Goal: Check status: Check status

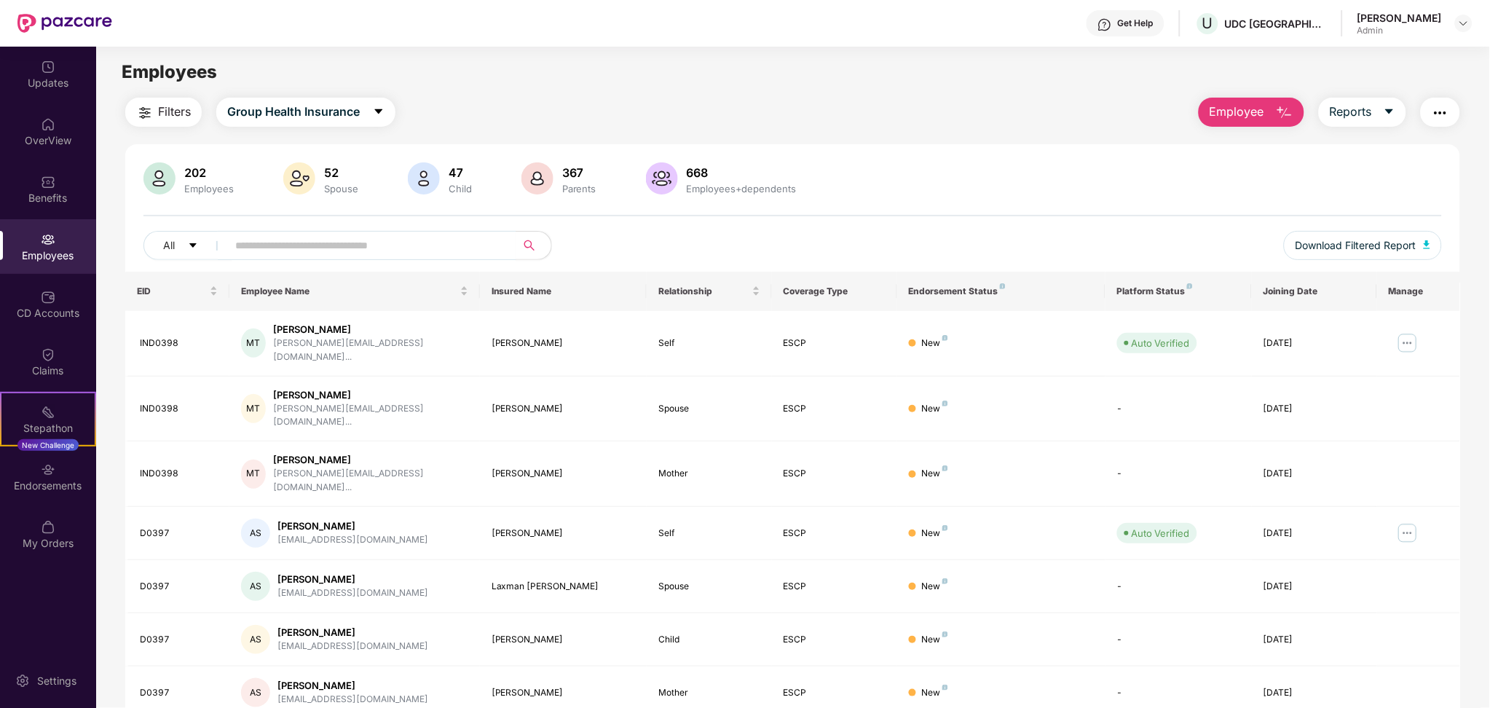
click at [50, 475] on img at bounding box center [48, 470] width 15 height 15
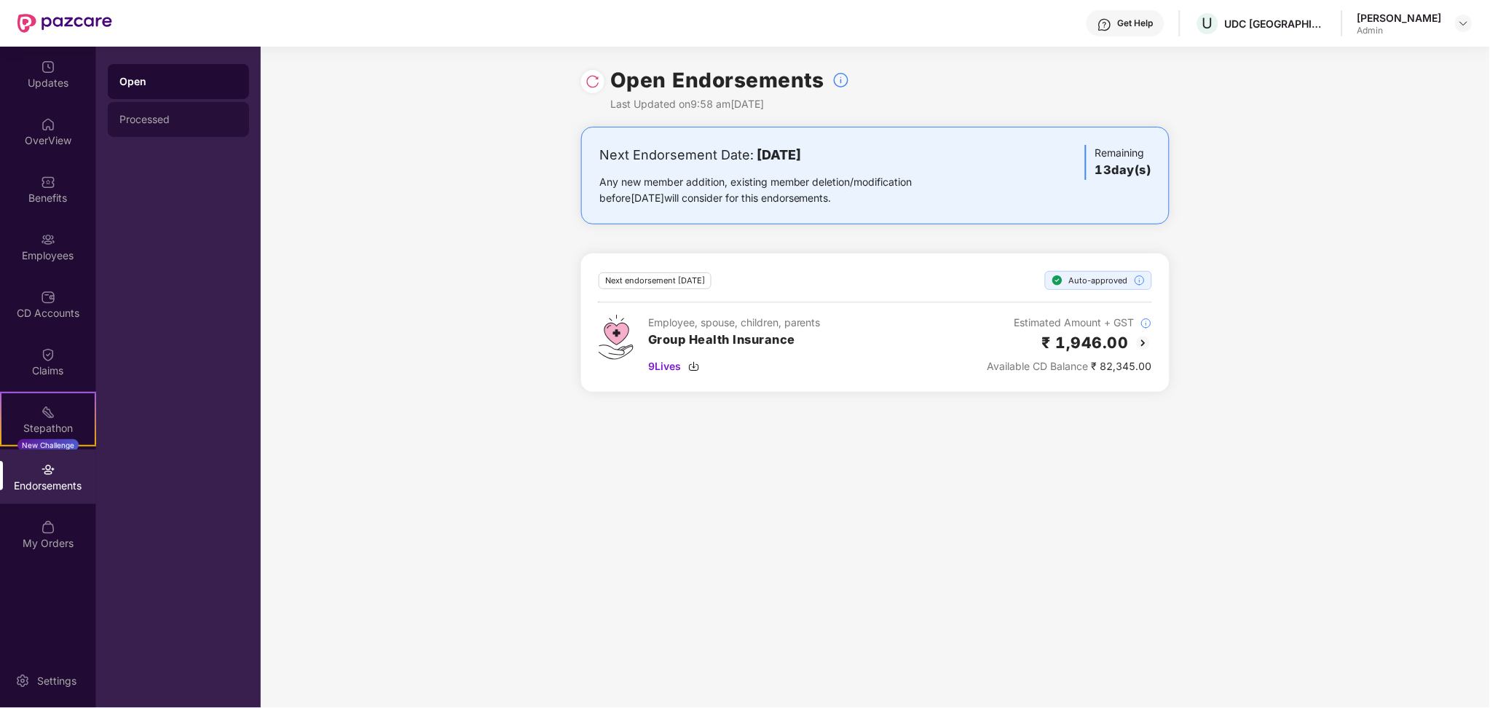
click at [168, 128] on div "Processed" at bounding box center [178, 119] width 141 height 35
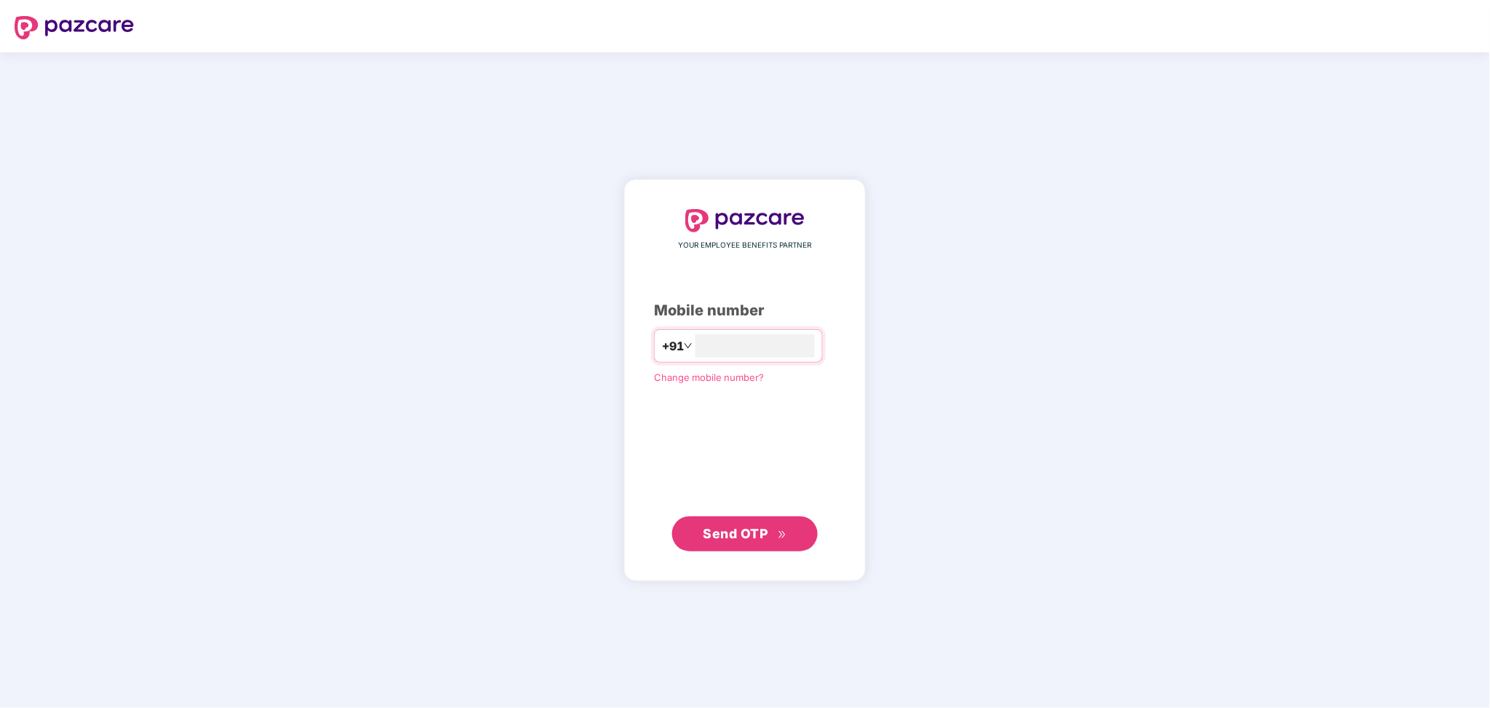
type input "**********"
click at [751, 529] on span "Send OTP" at bounding box center [736, 532] width 65 height 15
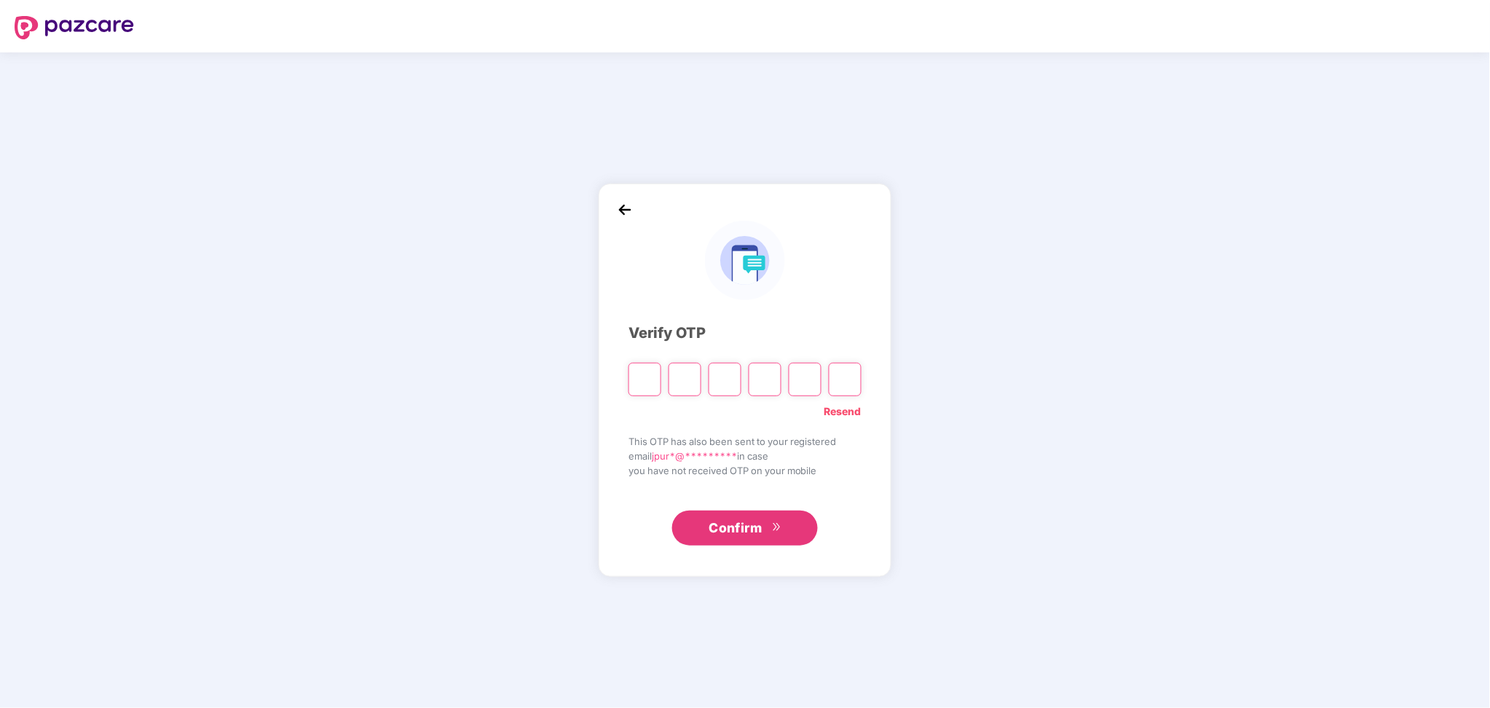
type input "*"
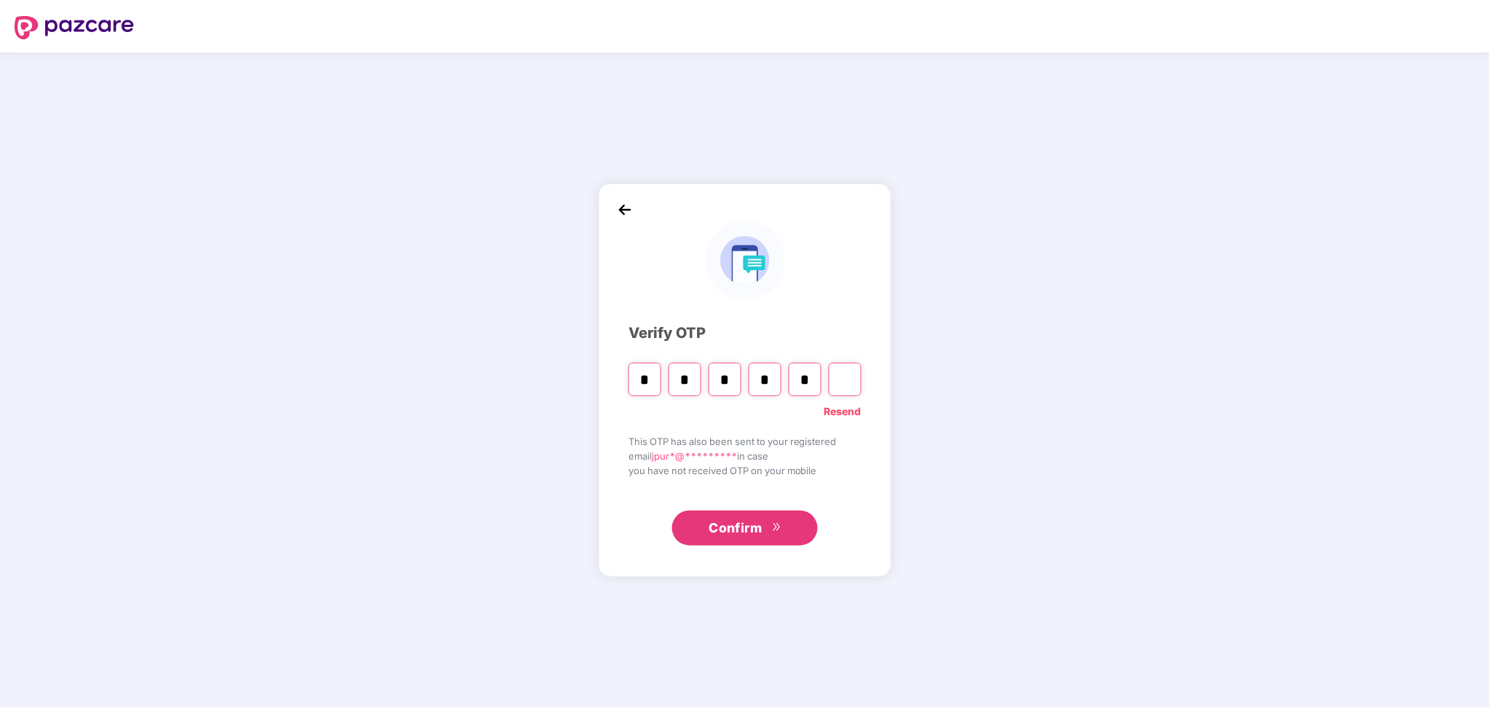
type input "*"
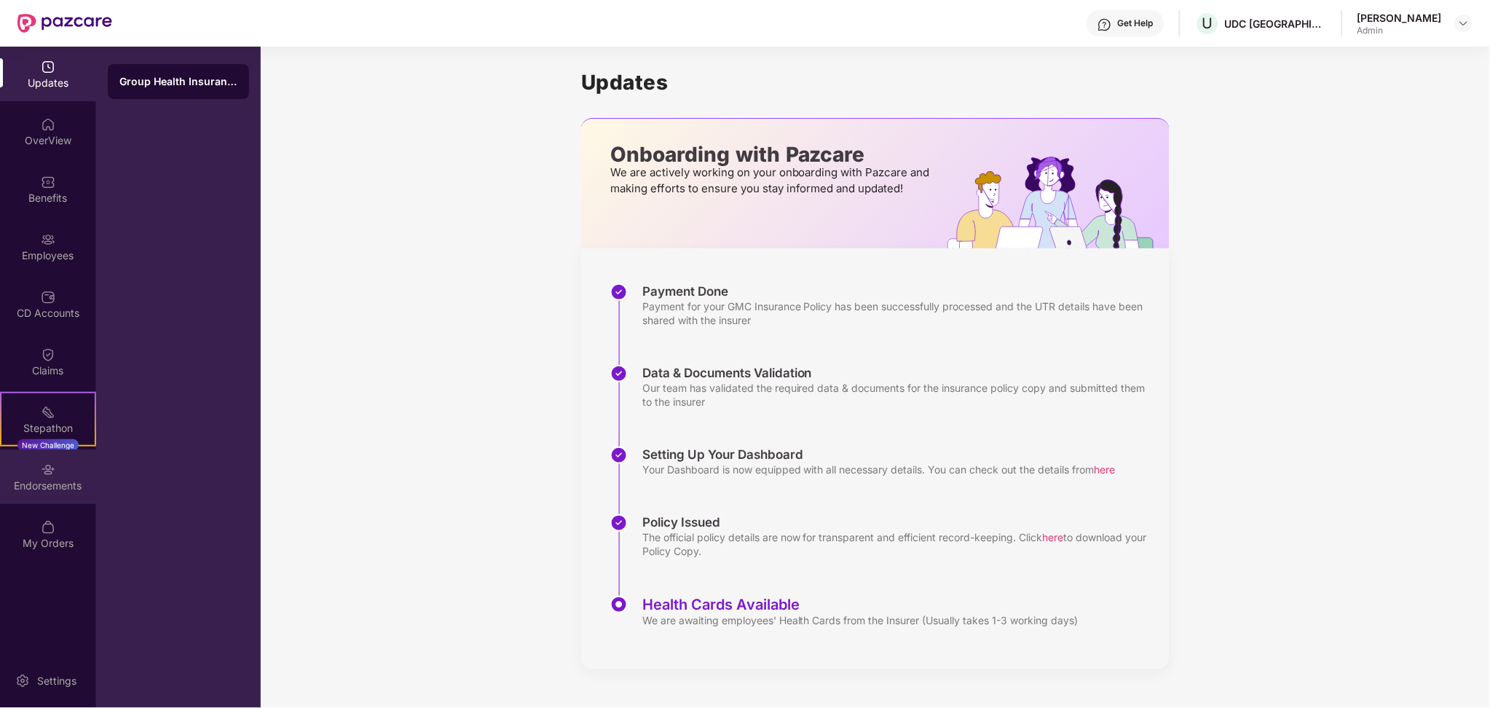
click at [44, 501] on div "Endorsements" at bounding box center [48, 476] width 96 height 55
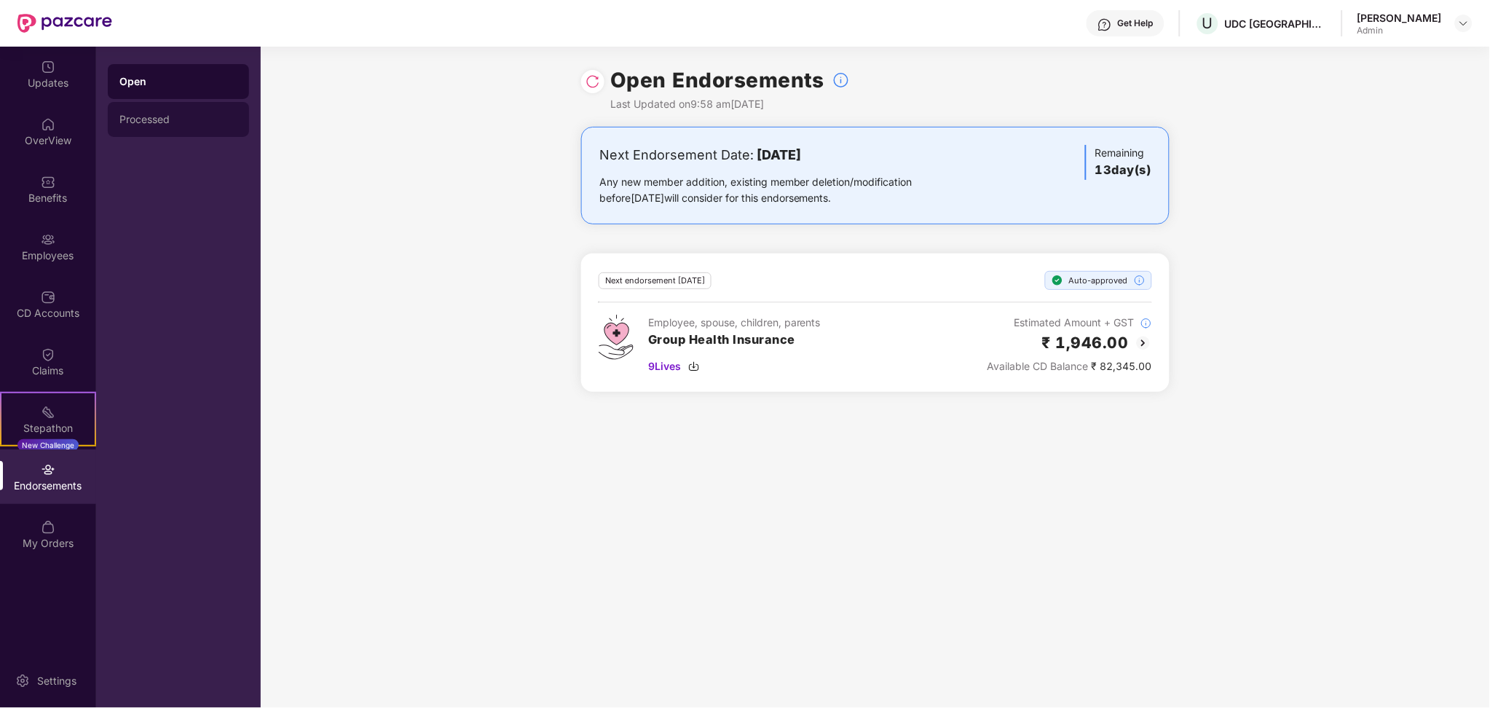
click at [165, 112] on div "Processed" at bounding box center [178, 119] width 141 height 35
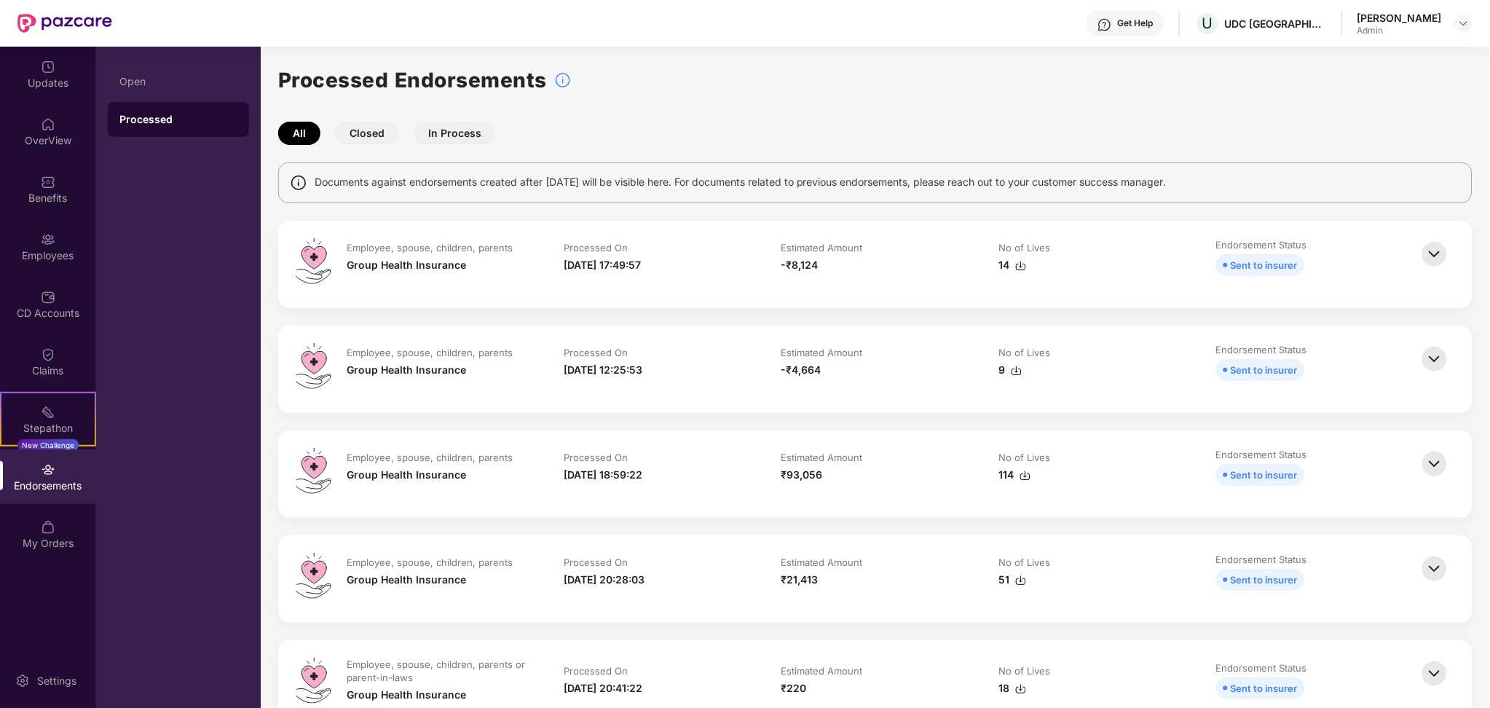
click at [1423, 358] on img at bounding box center [1435, 359] width 32 height 32
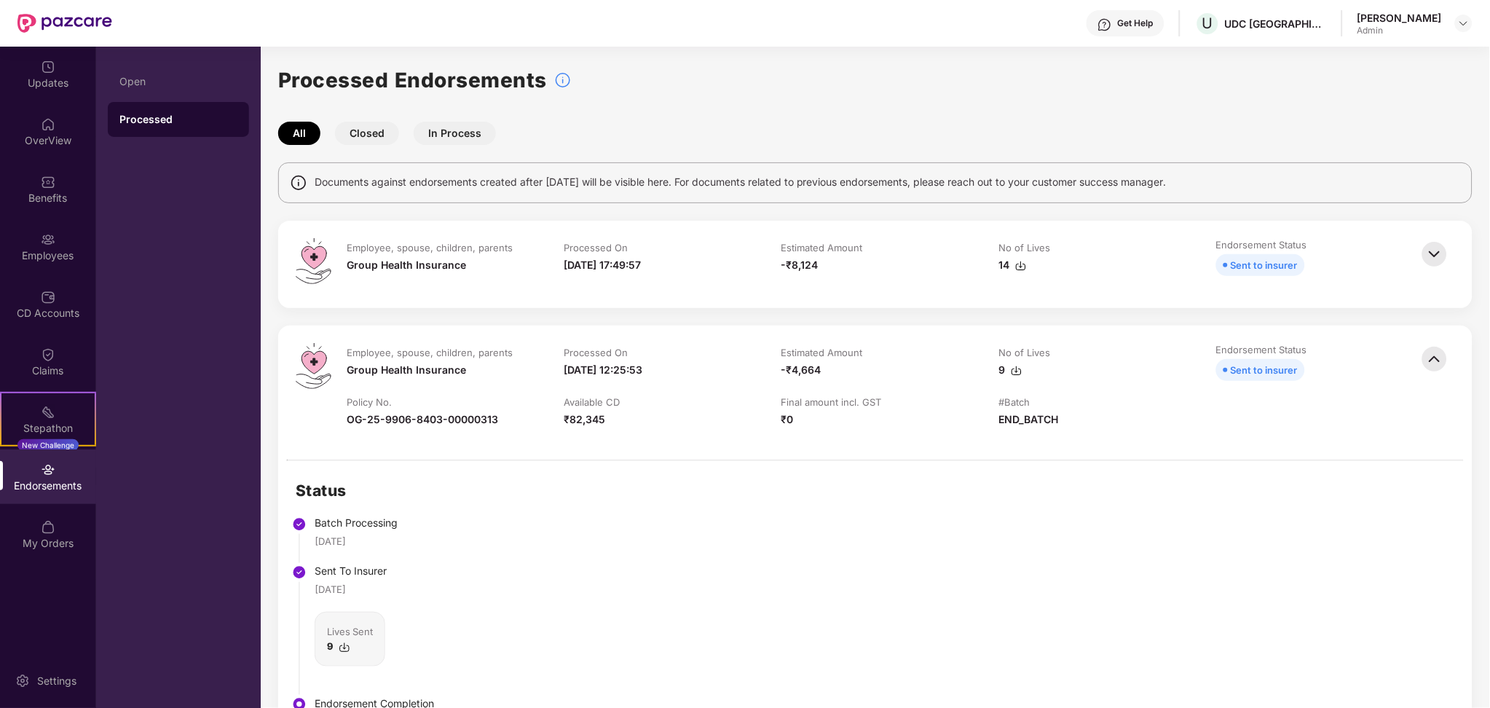
click at [1434, 256] on img at bounding box center [1435, 254] width 32 height 32
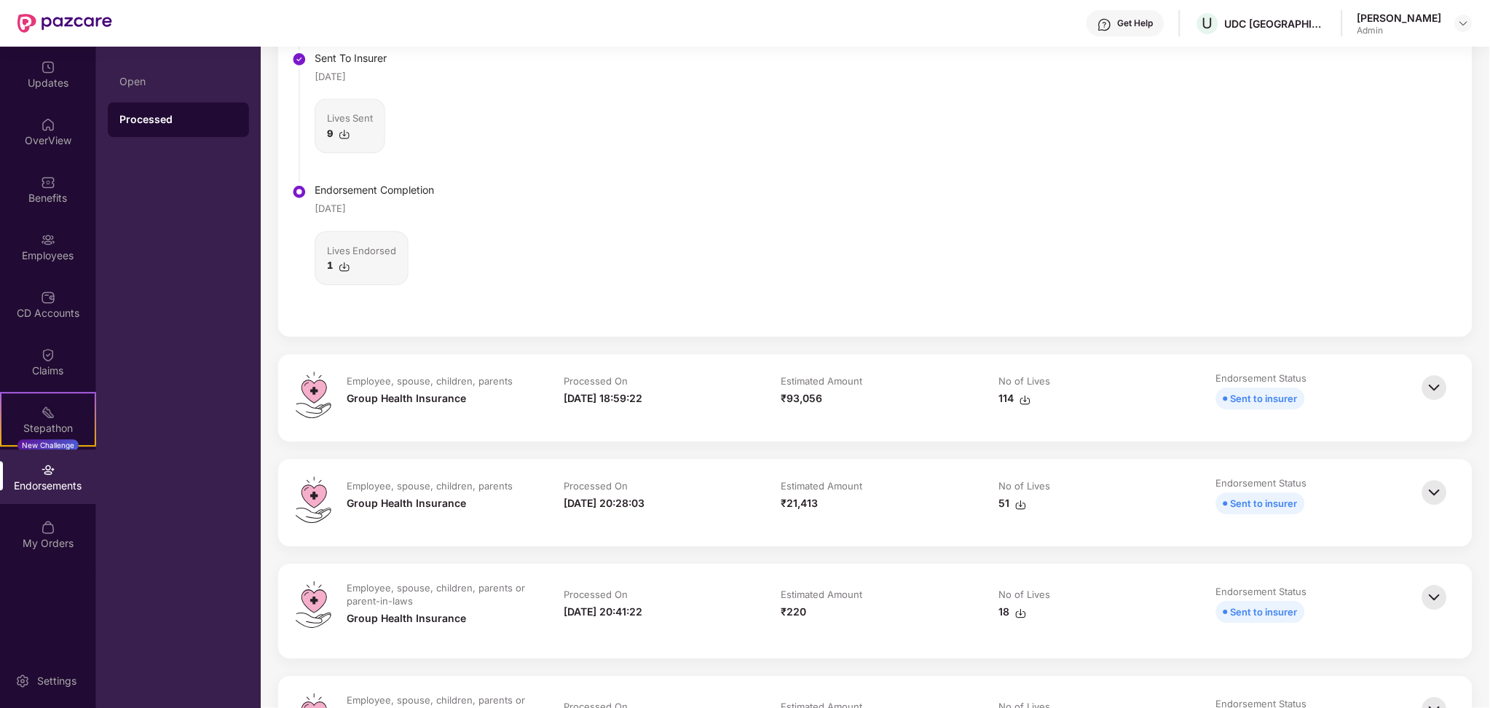
scroll to position [1166, 0]
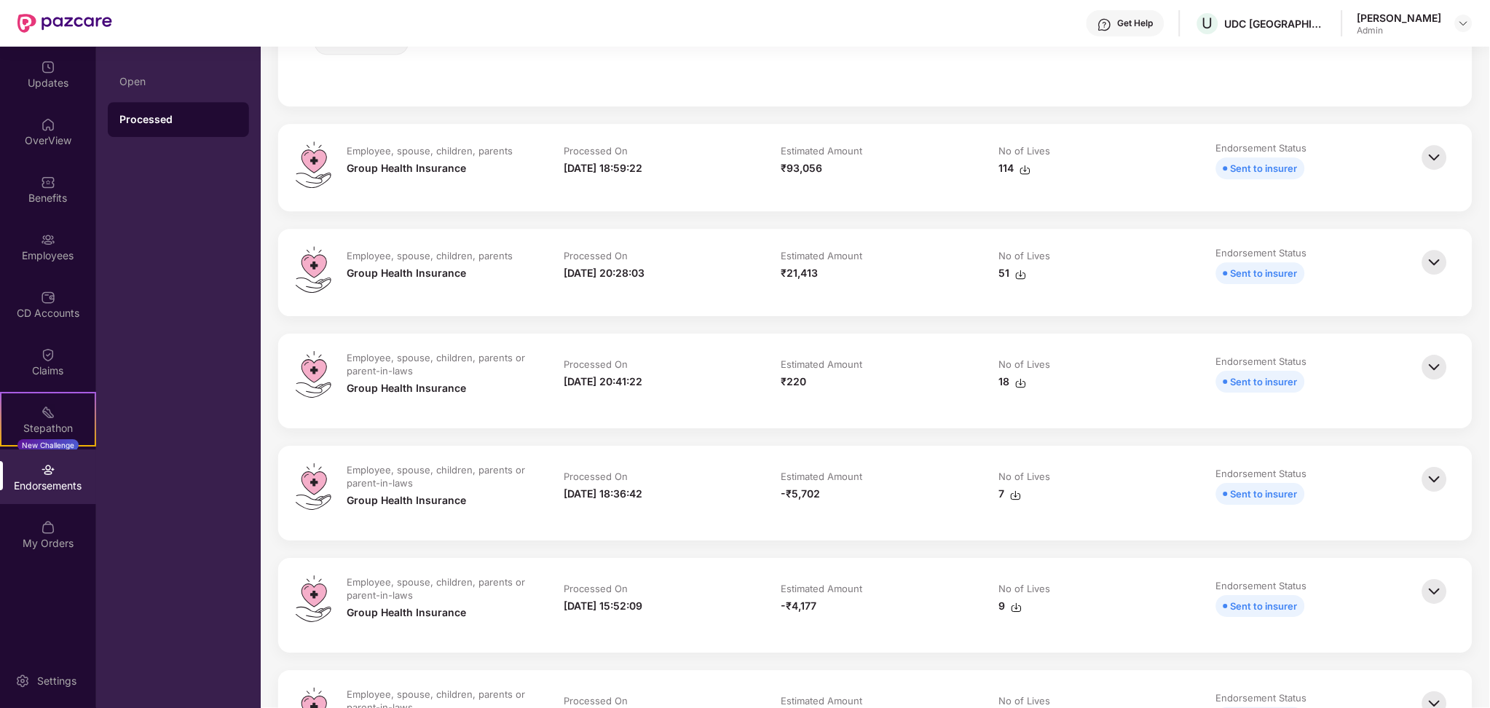
click at [1435, 173] on img at bounding box center [1435, 157] width 32 height 32
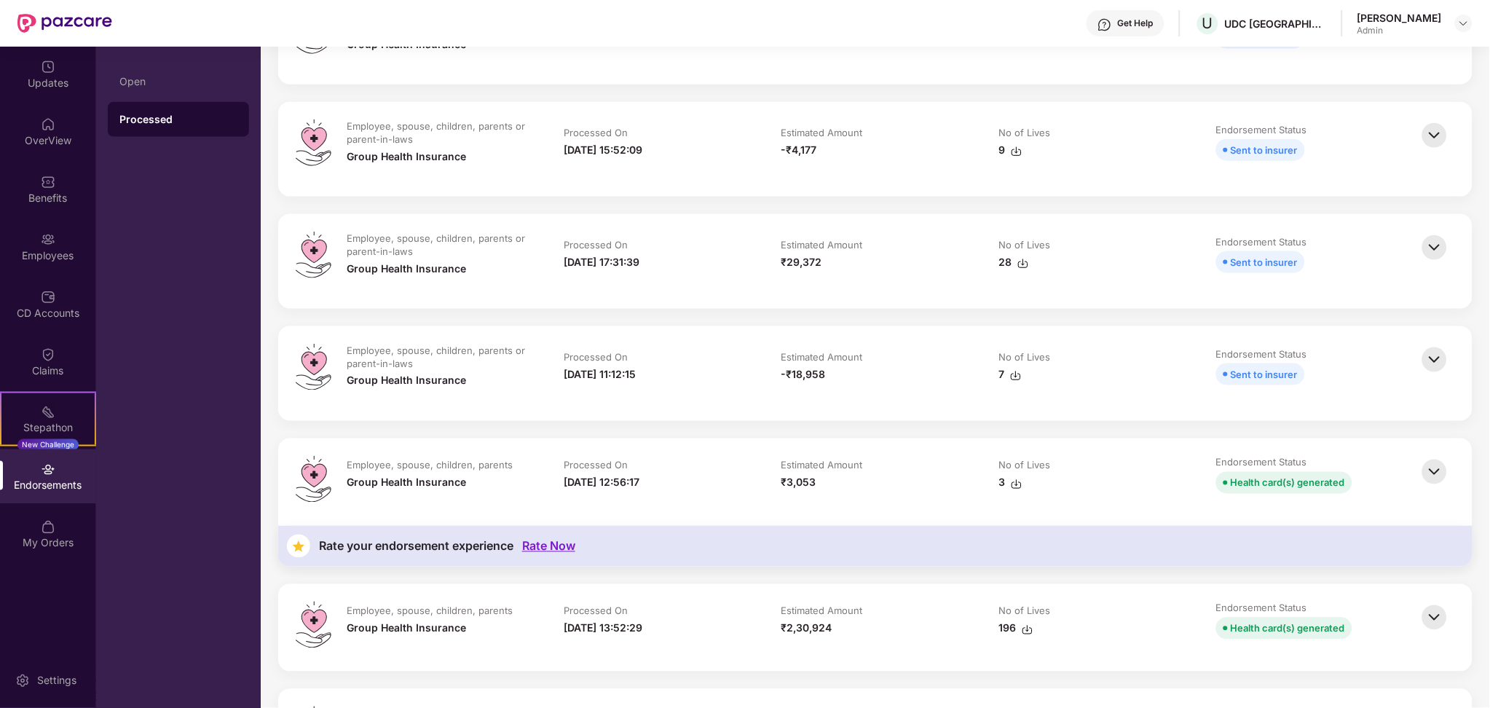
scroll to position [2098, 0]
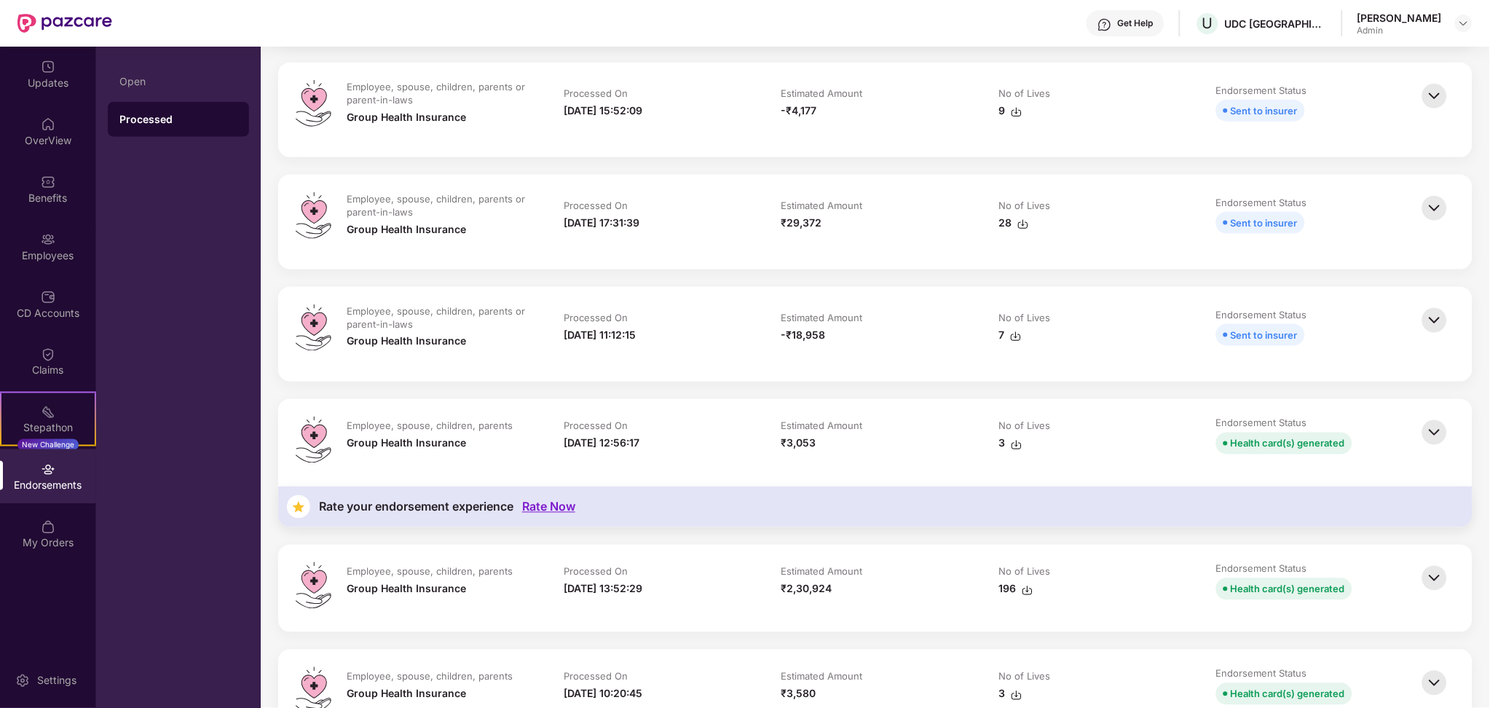
click at [1434, 444] on img at bounding box center [1435, 433] width 32 height 32
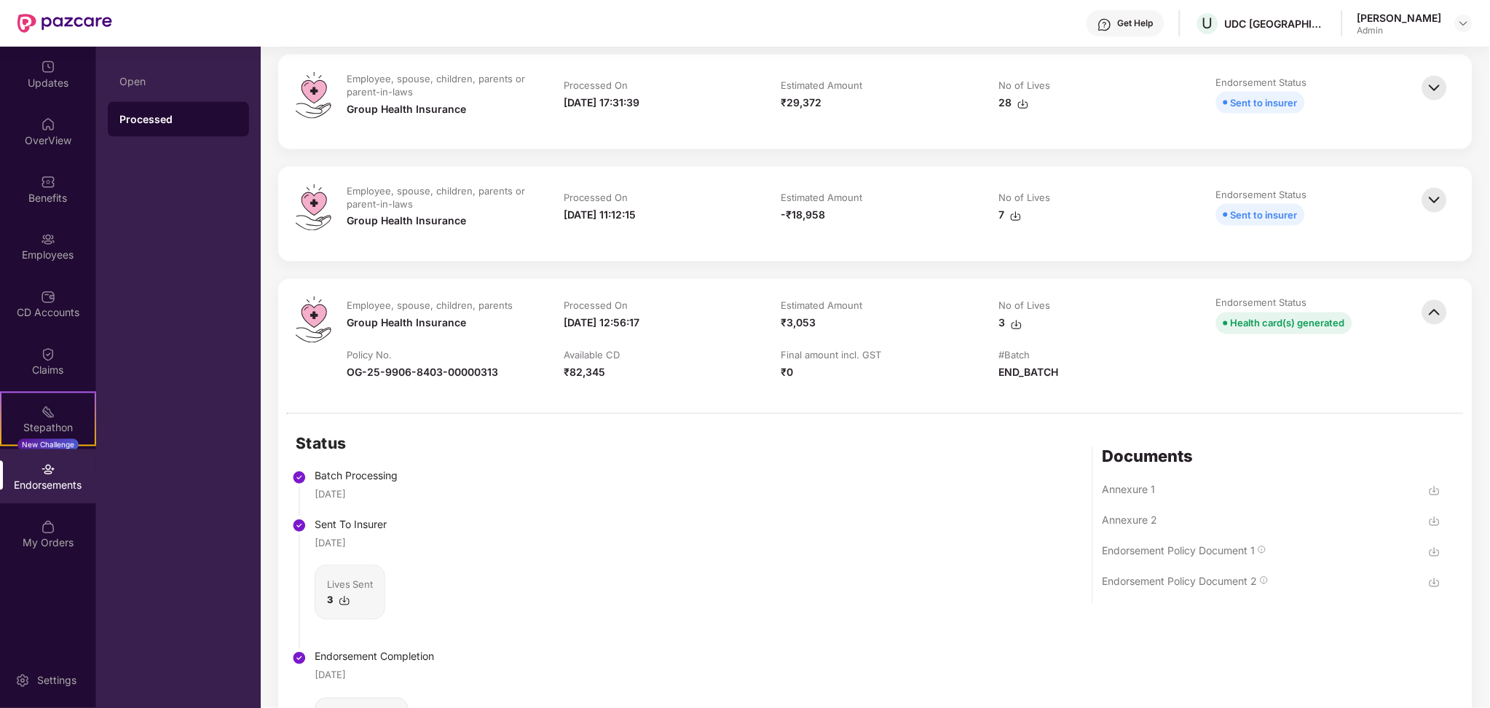
scroll to position [2253, 0]
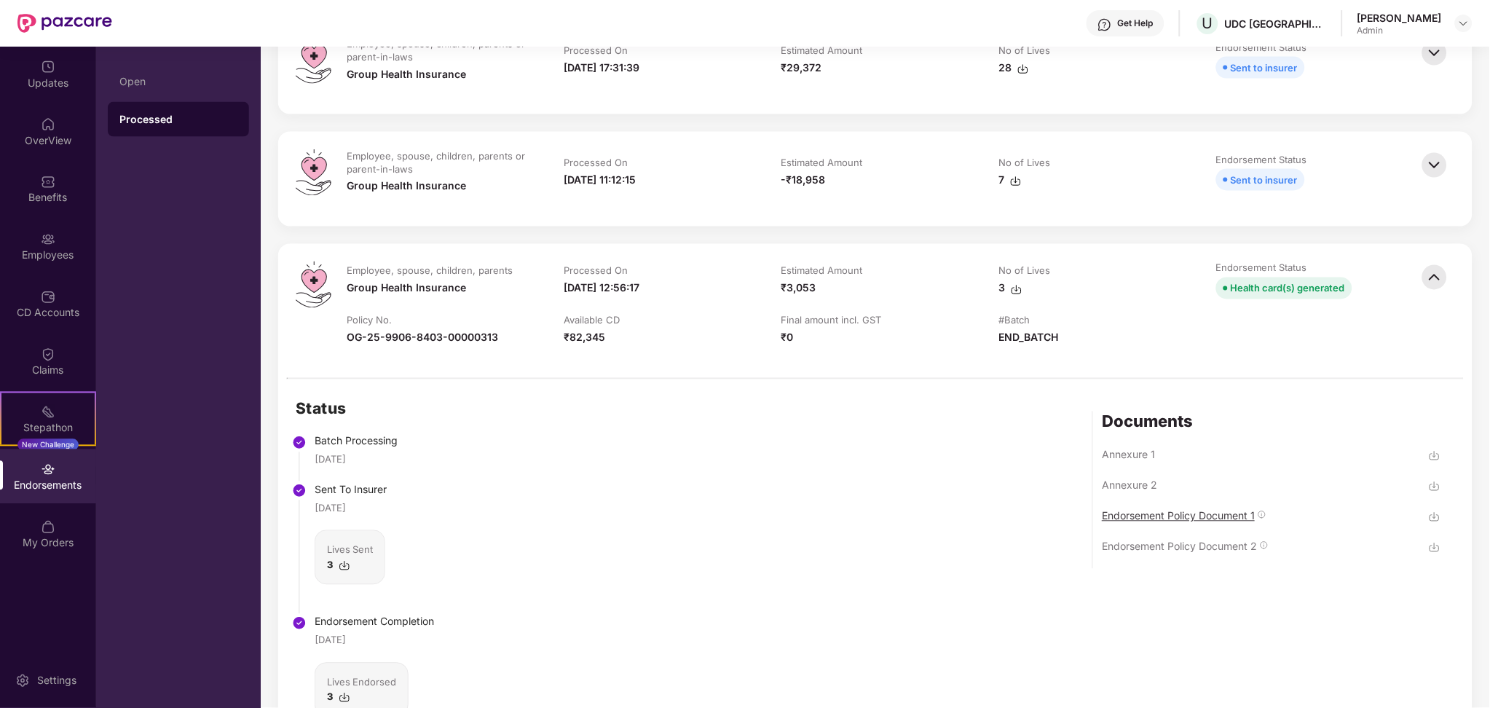
click at [1220, 518] on div "Endorsement Policy Document 1" at bounding box center [1178, 516] width 153 height 14
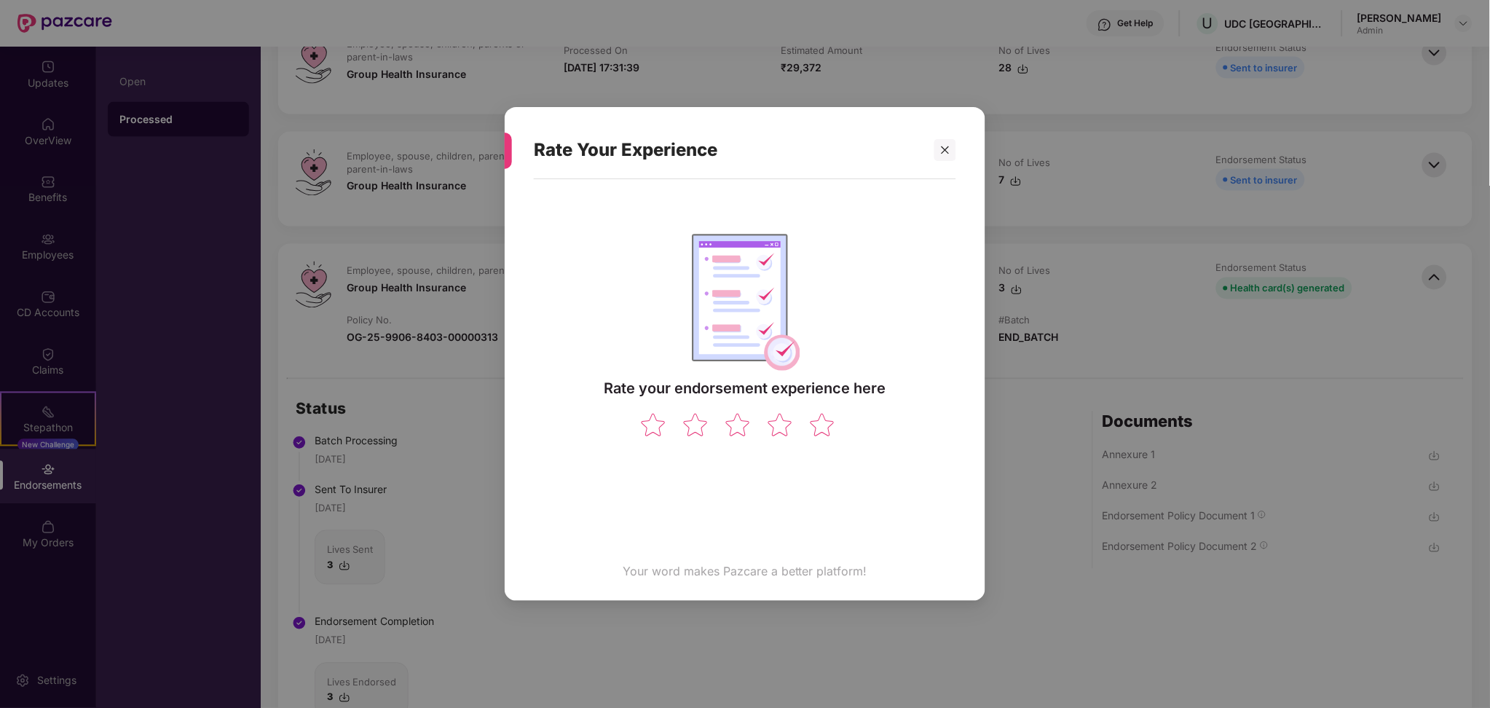
click at [941, 151] on div "Rate Your Experience Rate your endorsement experience here Your word makes Pazc…" at bounding box center [745, 354] width 1490 height 708
click at [823, 428] on div "Rate Your Experience Rate your endorsement experience here Your word makes Pazc…" at bounding box center [745, 354] width 1490 height 708
click at [946, 146] on div "Rate Your Experience Rate your endorsement experience here Your word makes Pazc…" at bounding box center [745, 354] width 1490 height 708
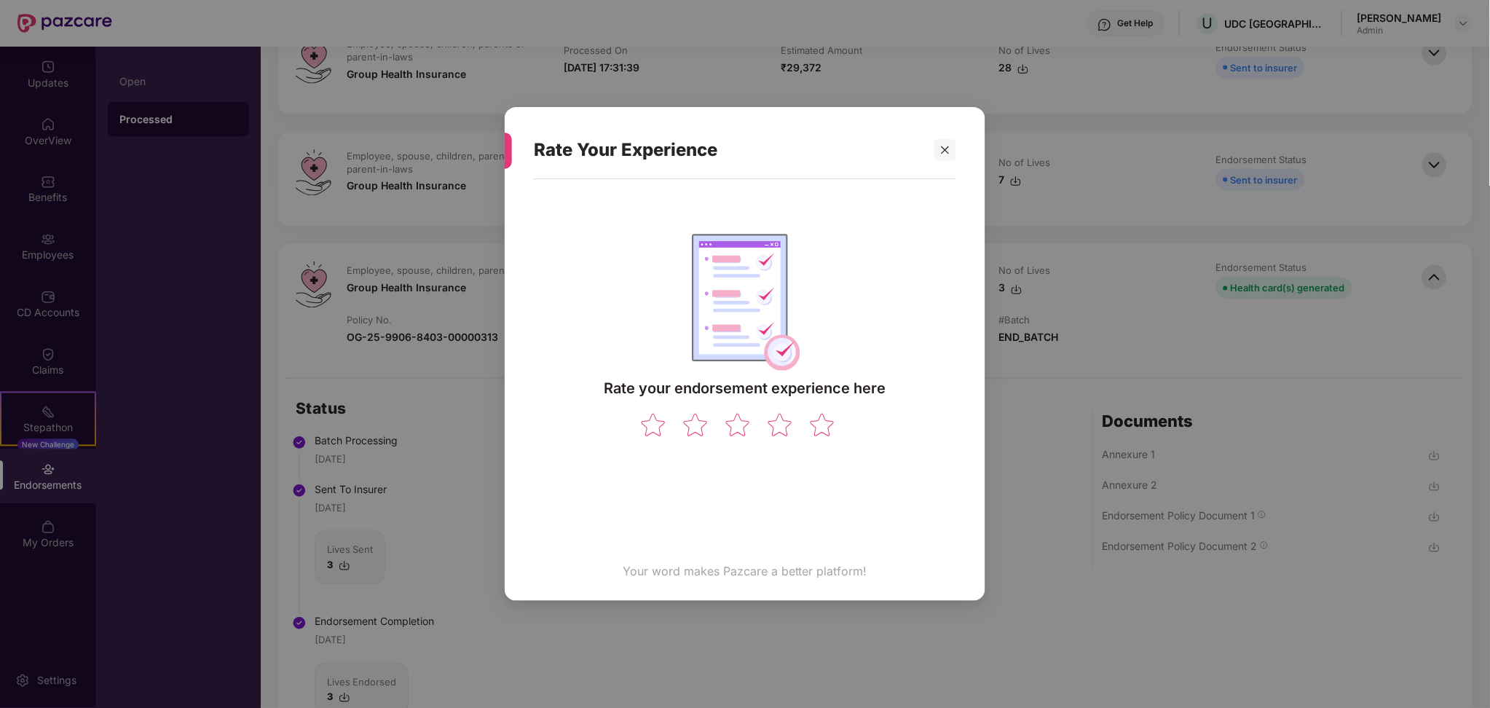
drag, startPoint x: 950, startPoint y: 643, endPoint x: 689, endPoint y: 568, distance: 271.2
click at [689, 568] on div "Rate Your Experience Rate your endorsement experience here Your word makes Pazc…" at bounding box center [745, 354] width 1490 height 708
click at [740, 426] on div "Rate Your Experience Rate your endorsement experience here Your word makes Pazc…" at bounding box center [745, 354] width 1490 height 708
click at [938, 149] on div "Rate Your Experience Rate your endorsement experience here Your word makes Pazc…" at bounding box center [745, 354] width 1490 height 708
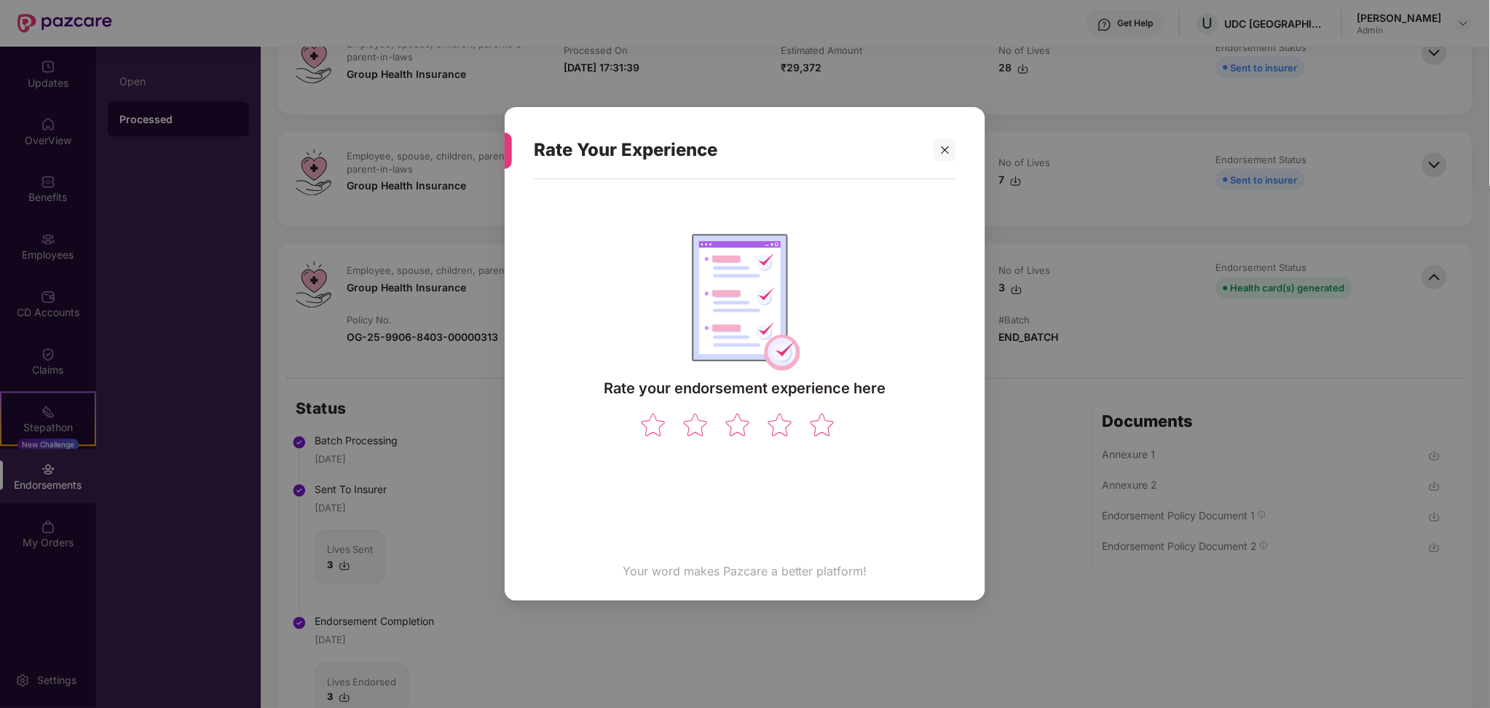
click at [938, 149] on div "Rate Your Experience Rate your endorsement experience here Your word makes Pazc…" at bounding box center [745, 354] width 1490 height 708
click at [944, 147] on div "Rate Your Experience Rate your endorsement experience here Your word makes Pazc…" at bounding box center [745, 354] width 1490 height 708
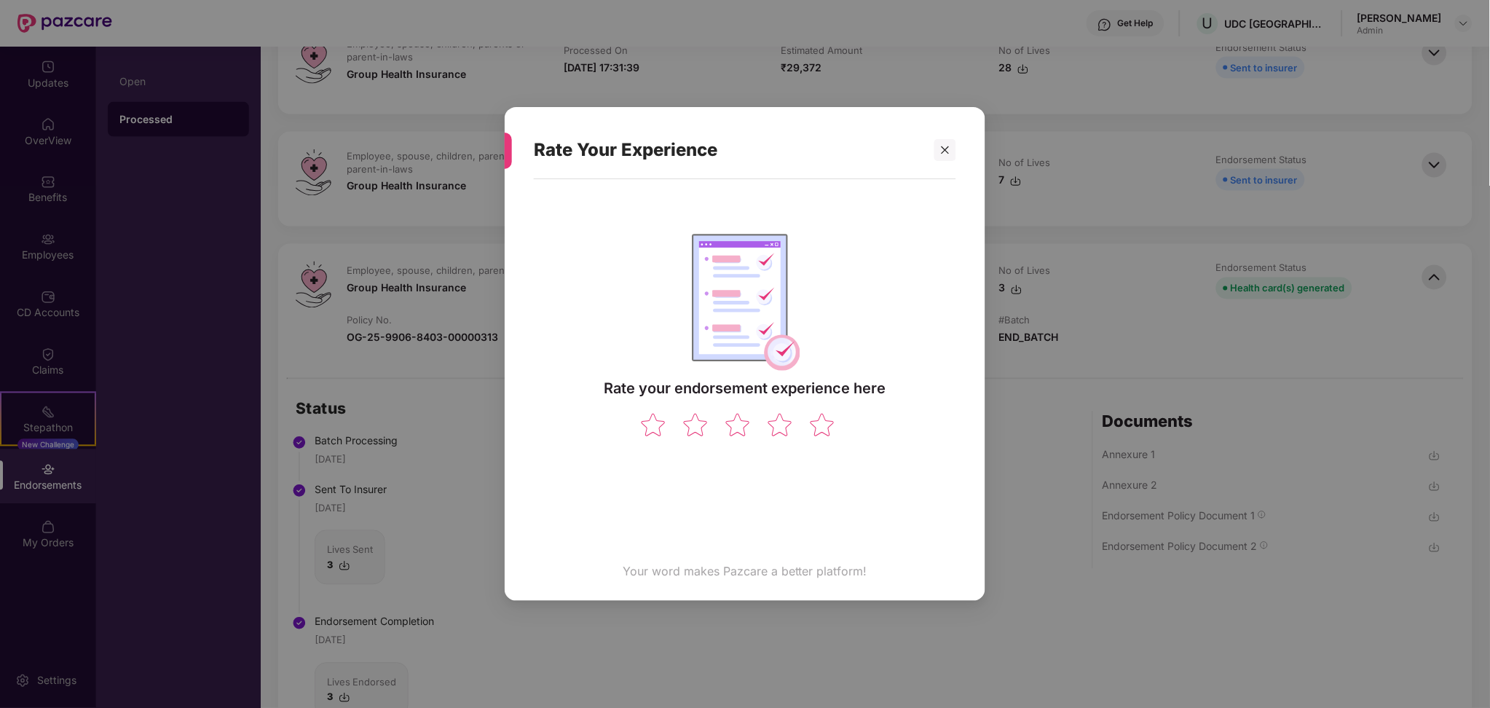
click at [944, 147] on div "Rate Your Experience Rate your endorsement experience here Your word makes Pazc…" at bounding box center [745, 354] width 1490 height 708
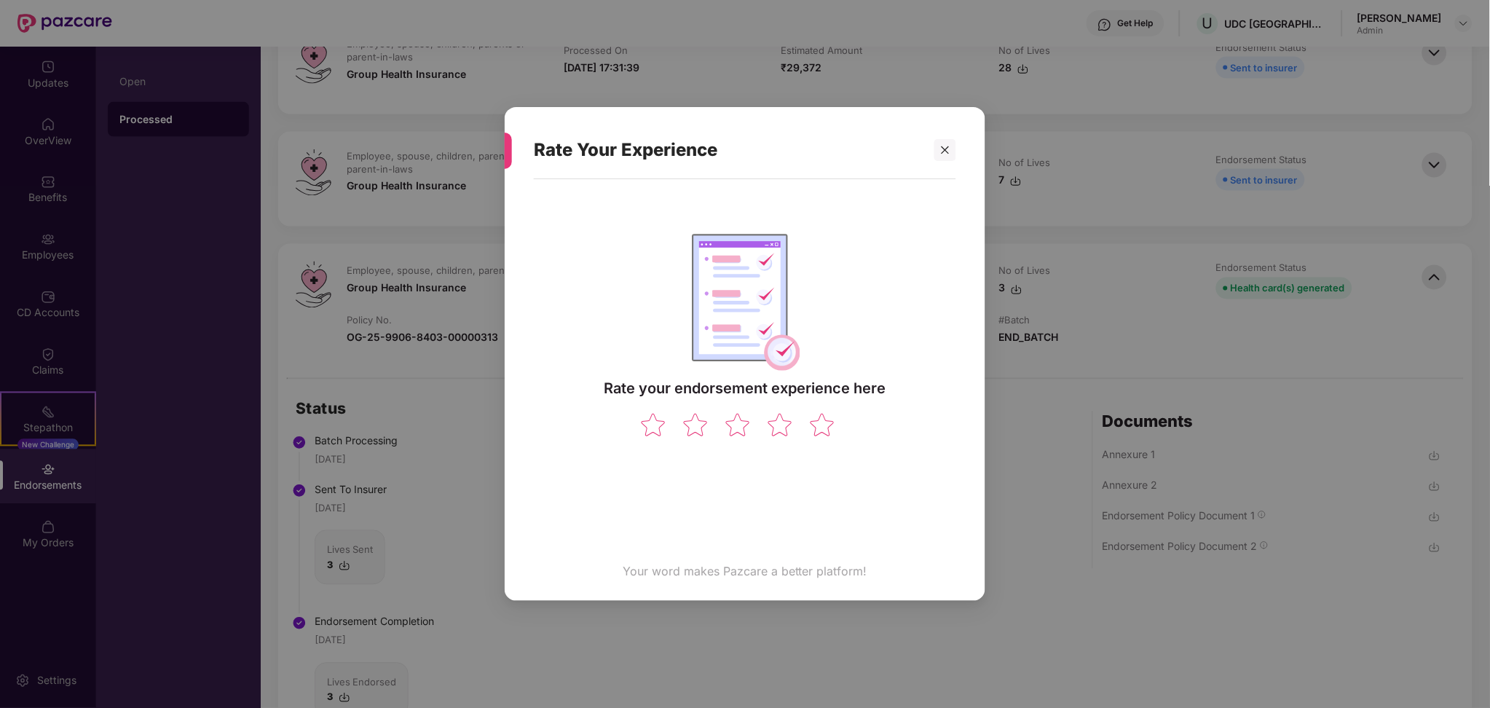
click at [944, 147] on div "Rate Your Experience Rate your endorsement experience here Your word makes Pazc…" at bounding box center [745, 354] width 1490 height 708
drag, startPoint x: 944, startPoint y: 147, endPoint x: 979, endPoint y: 164, distance: 38.8
click at [979, 164] on div "Rate Your Experience Rate your endorsement experience here Your word makes Pazc…" at bounding box center [745, 354] width 1490 height 708
click at [944, 153] on div "Rate Your Experience Rate your endorsement experience here Your word makes Pazc…" at bounding box center [745, 354] width 1490 height 708
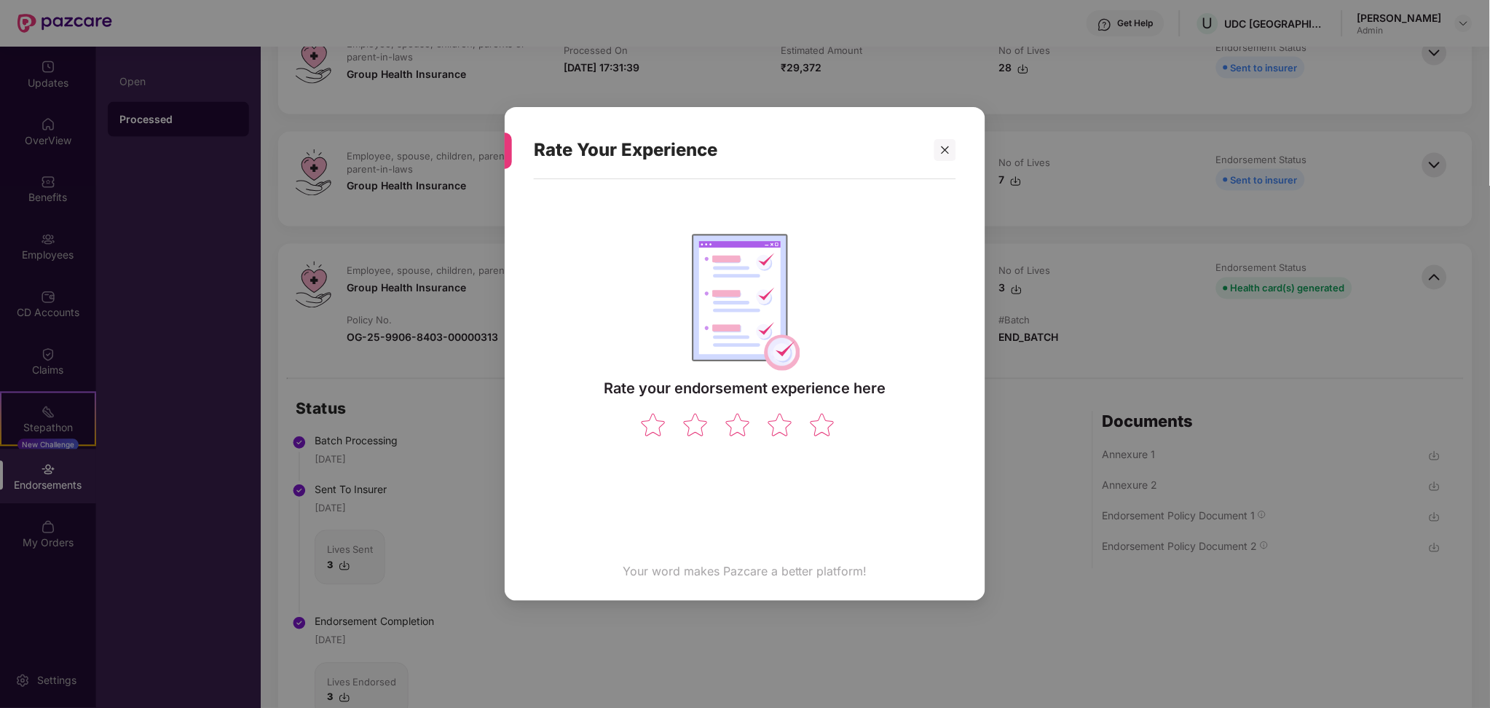
click at [944, 153] on div "Rate Your Experience Rate your endorsement experience here Your word makes Pazc…" at bounding box center [745, 354] width 1490 height 708
click at [946, 146] on div "Rate Your Experience Rate your endorsement experience here Your word makes Pazc…" at bounding box center [745, 354] width 1490 height 708
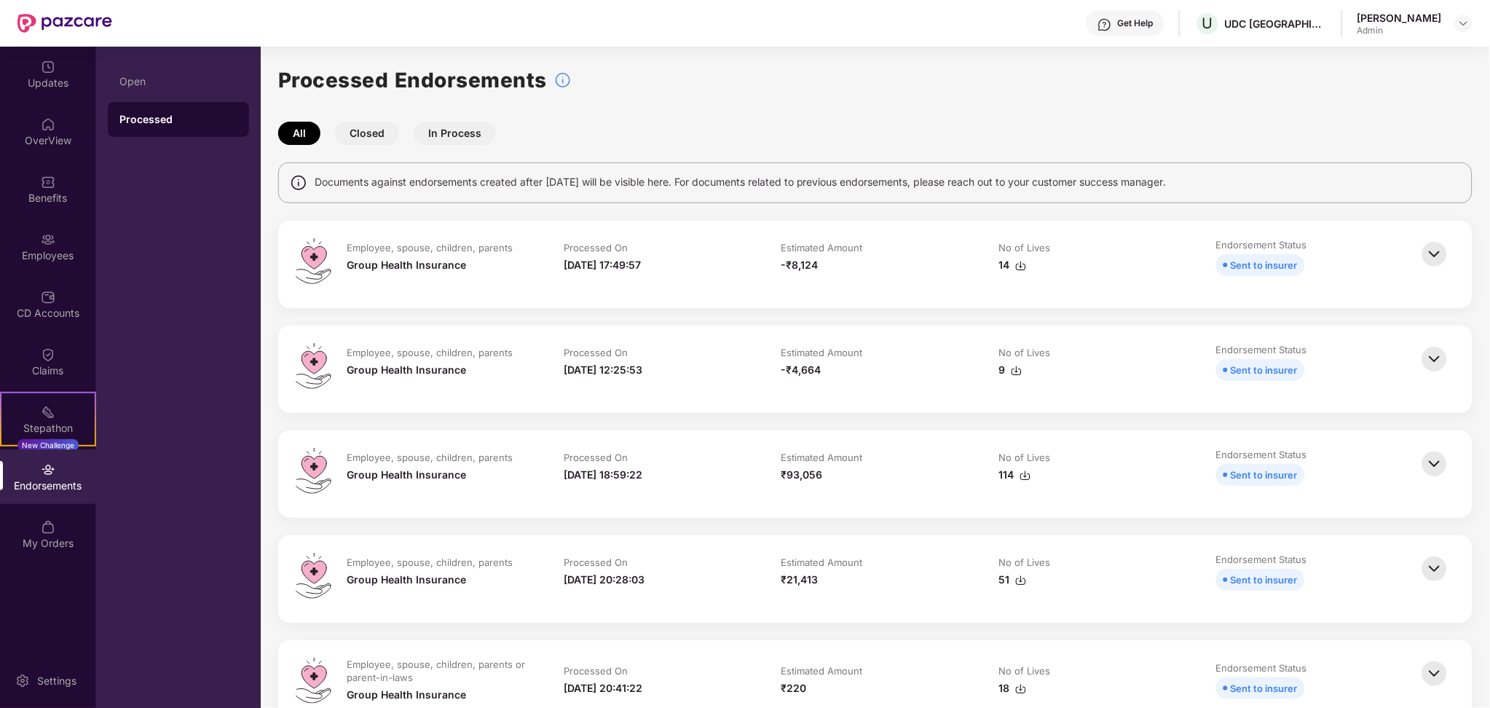
drag, startPoint x: 1488, startPoint y: 149, endPoint x: 1488, endPoint y: 189, distance: 40.8
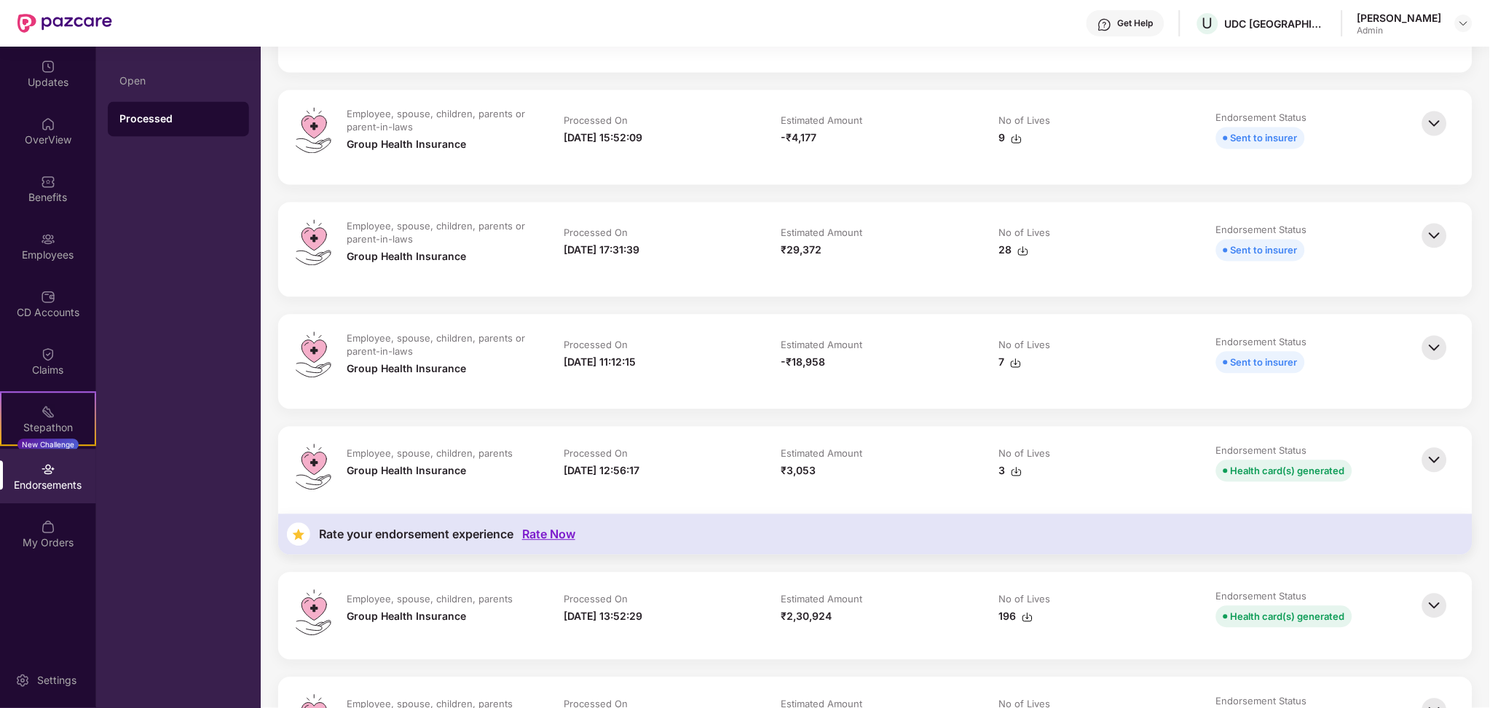
scroll to position [777, 0]
click at [1435, 455] on img at bounding box center [1435, 458] width 32 height 32
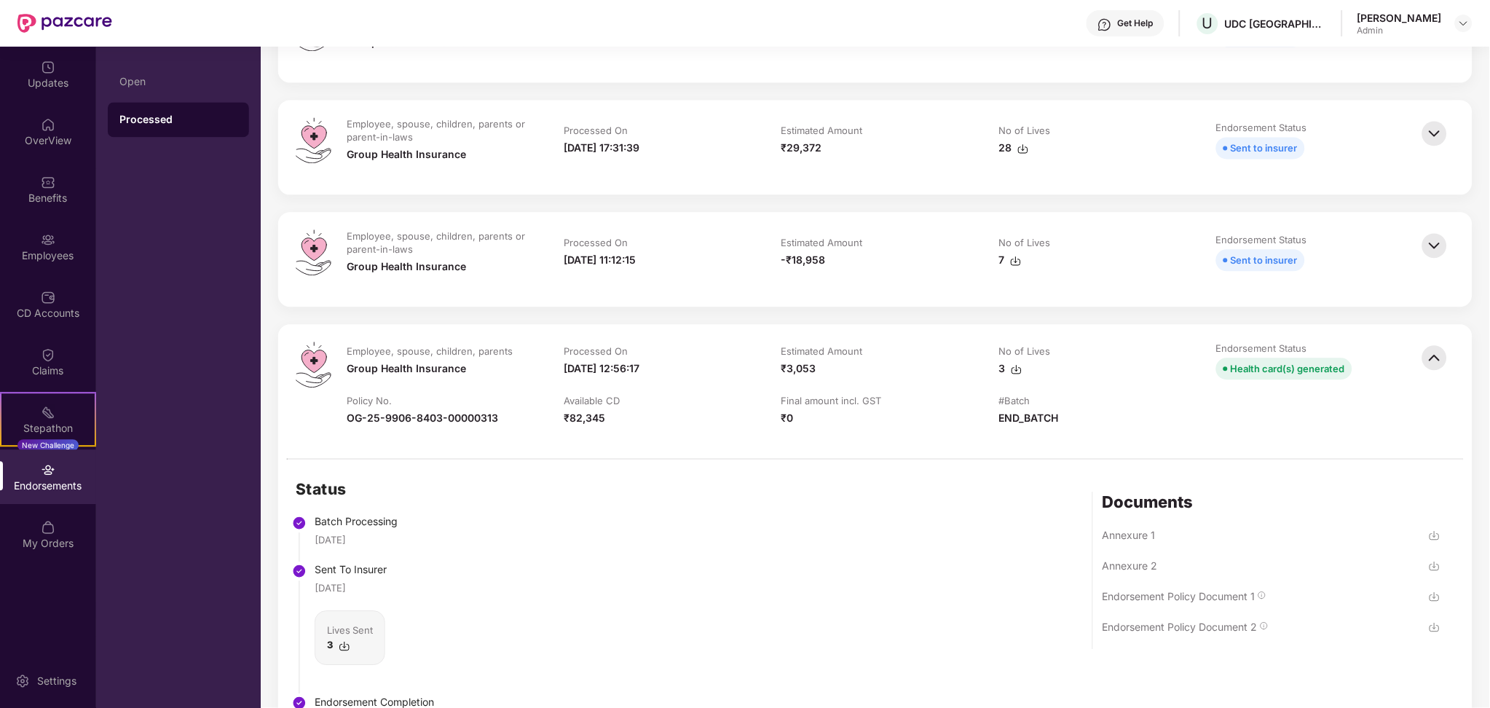
scroll to position [893, 0]
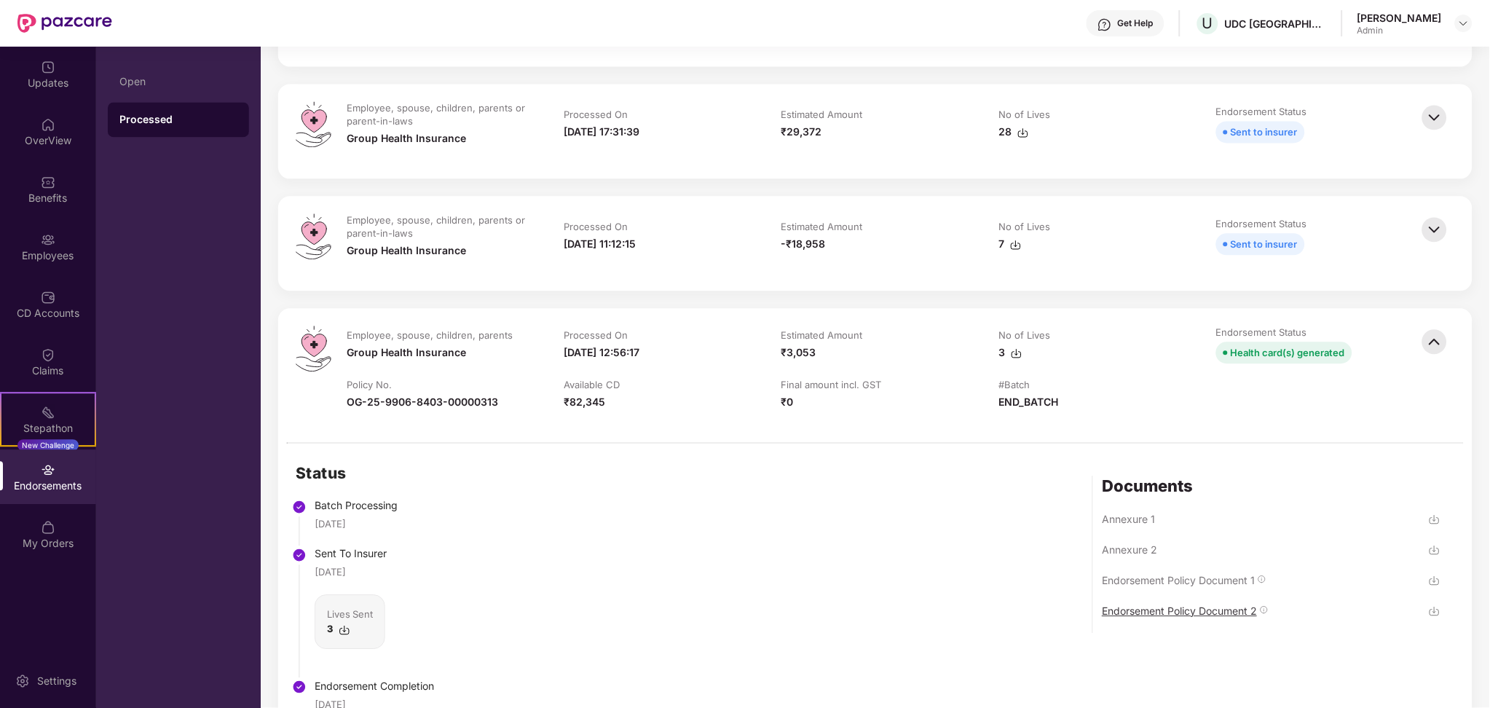
click at [1177, 608] on div "Endorsement Policy Document 2" at bounding box center [1179, 611] width 155 height 14
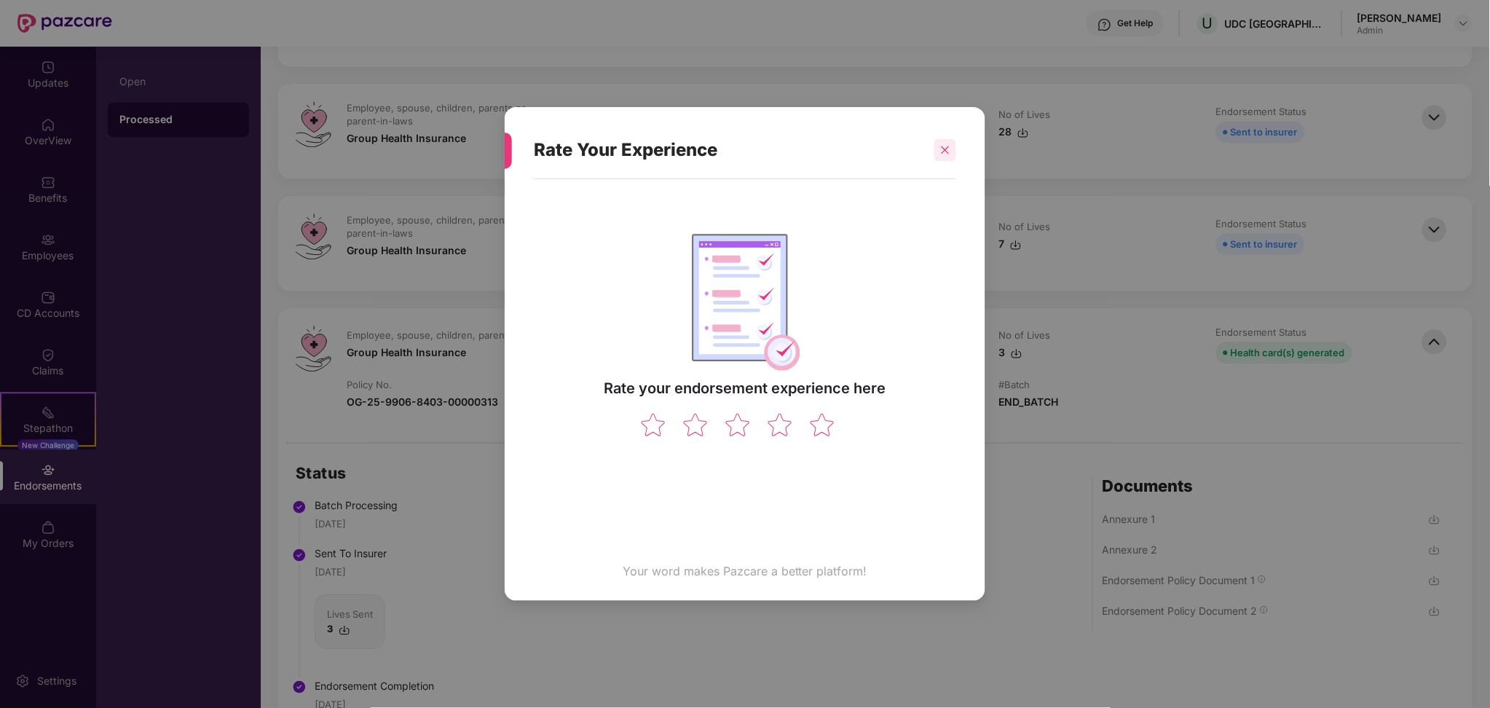
click at [946, 151] on icon "close" at bounding box center [946, 150] width 8 height 8
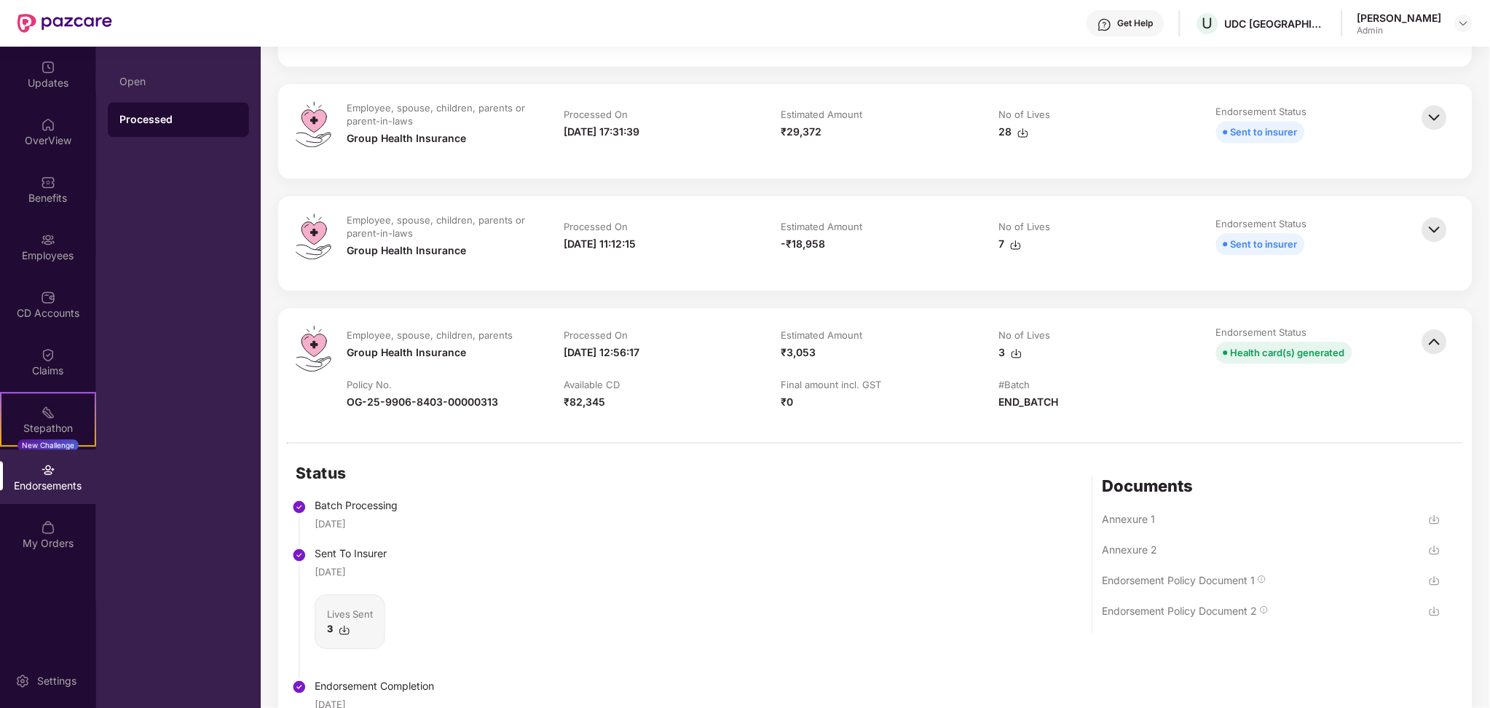
click at [875, 278] on div "Employee, spouse, children, parents or parent-in-laws Group Health Insurance Pr…" at bounding box center [875, 243] width 1195 height 95
click at [1432, 342] on img at bounding box center [1435, 342] width 32 height 32
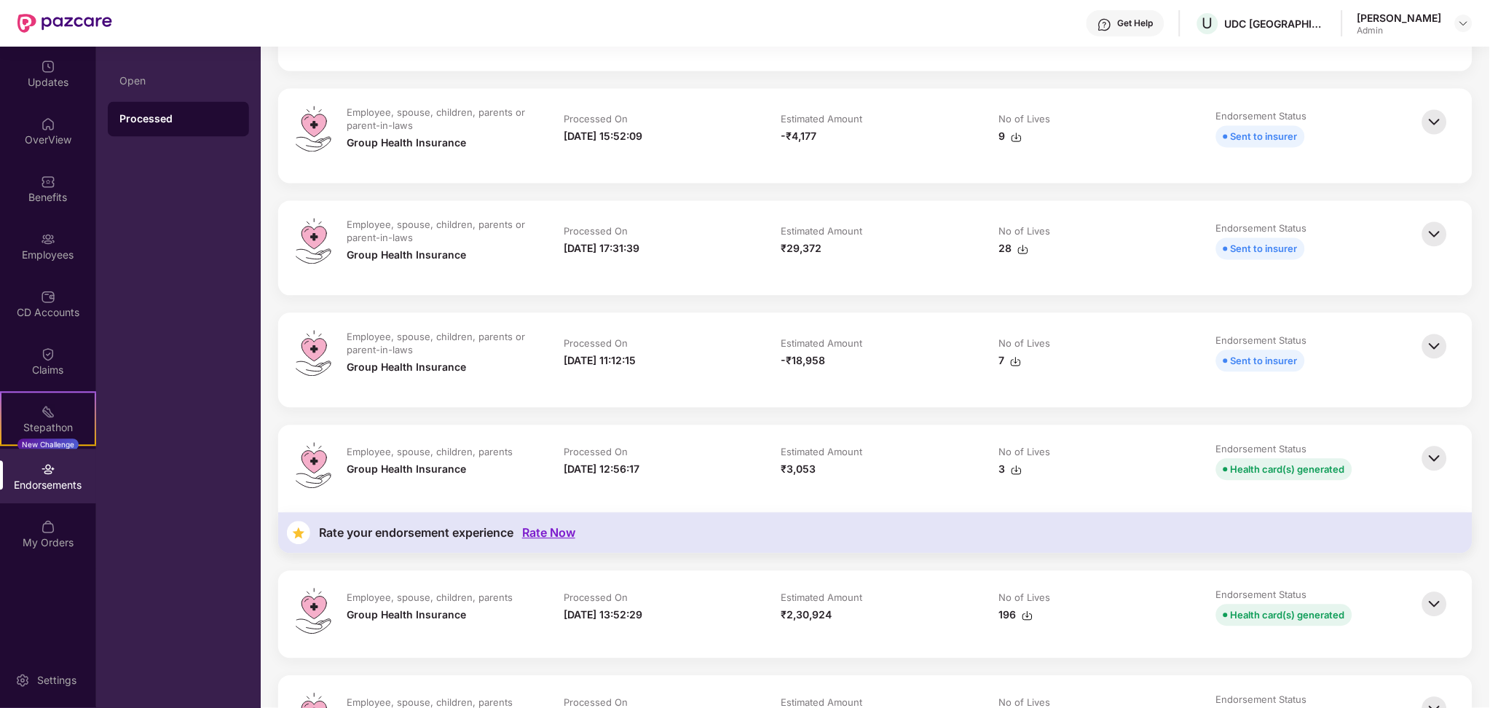
scroll to position [777, 0]
click at [1429, 453] on img at bounding box center [1435, 458] width 32 height 32
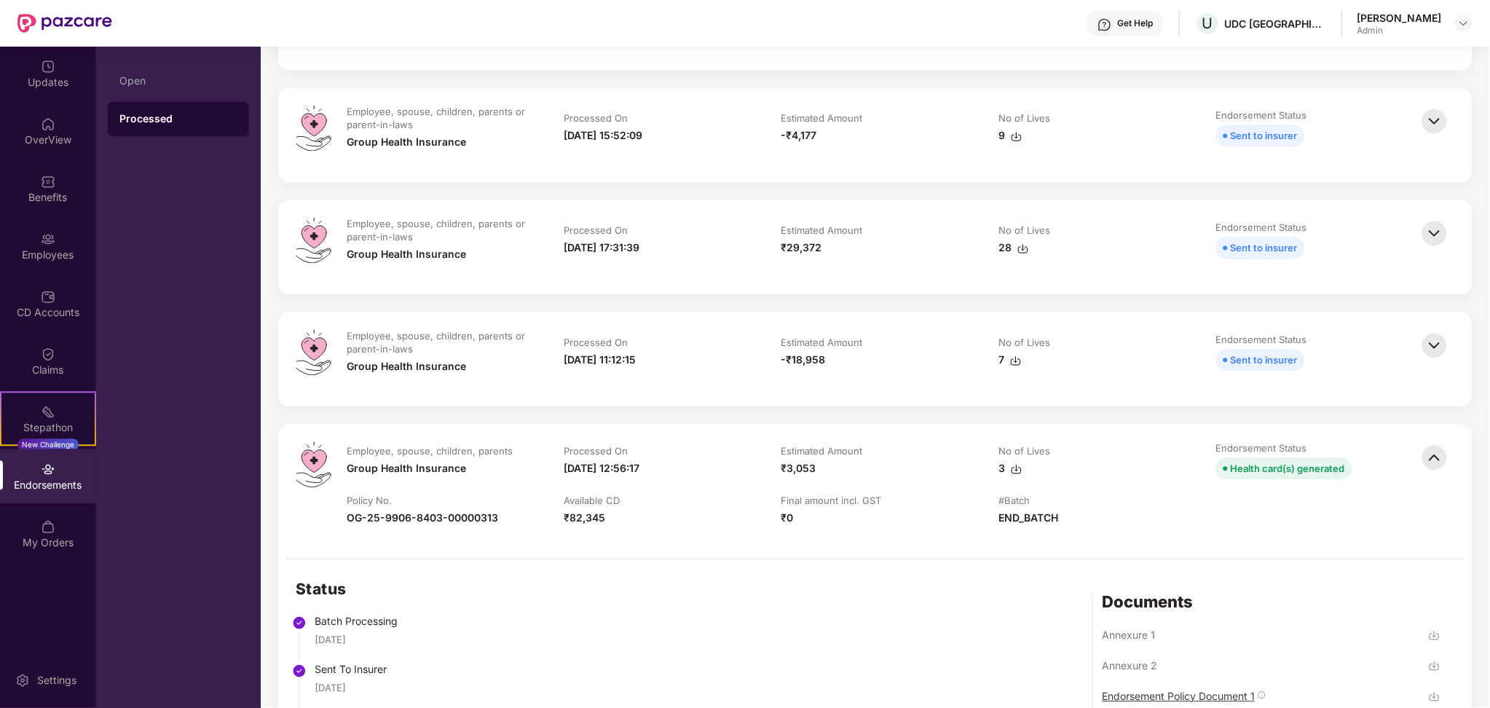
click at [1160, 691] on div "Endorsement Policy Document 1" at bounding box center [1178, 697] width 153 height 14
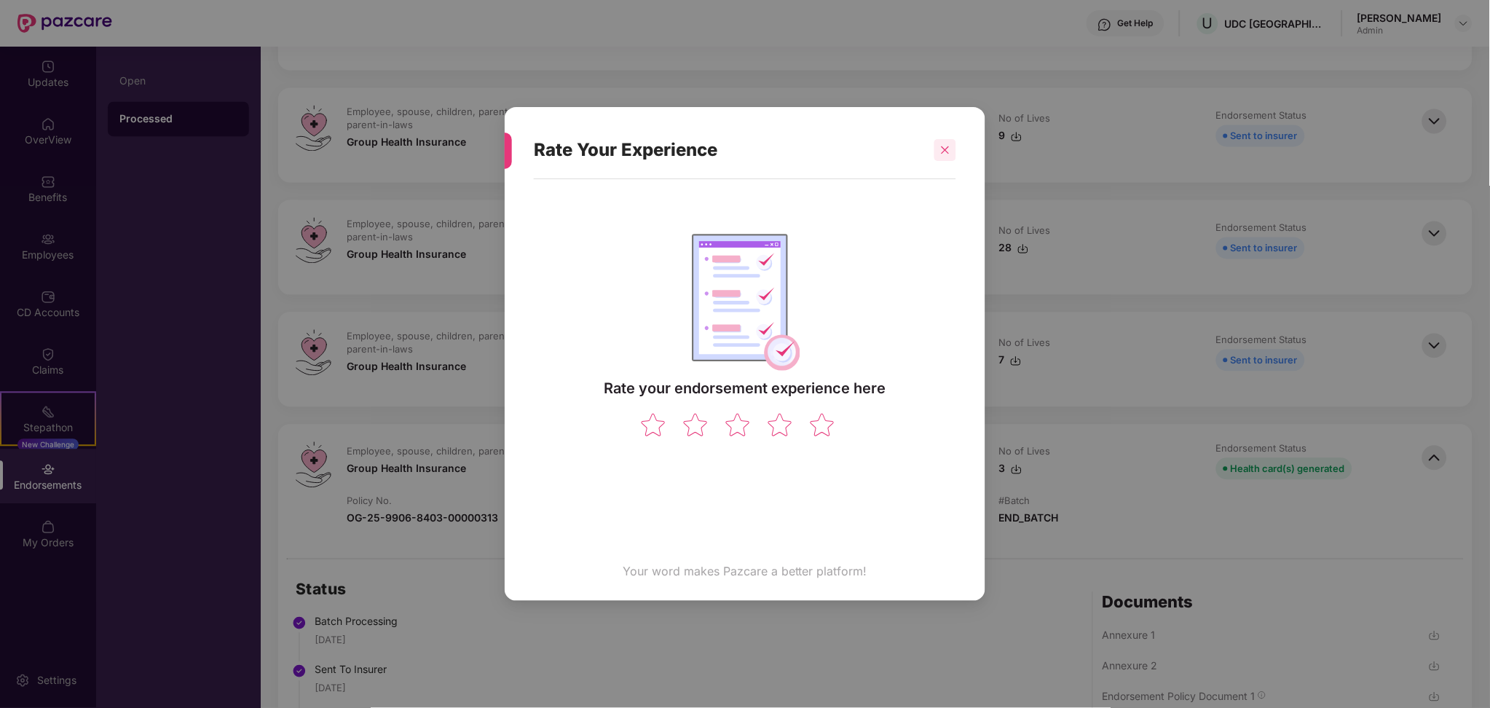
click at [944, 149] on icon "close" at bounding box center [946, 150] width 8 height 8
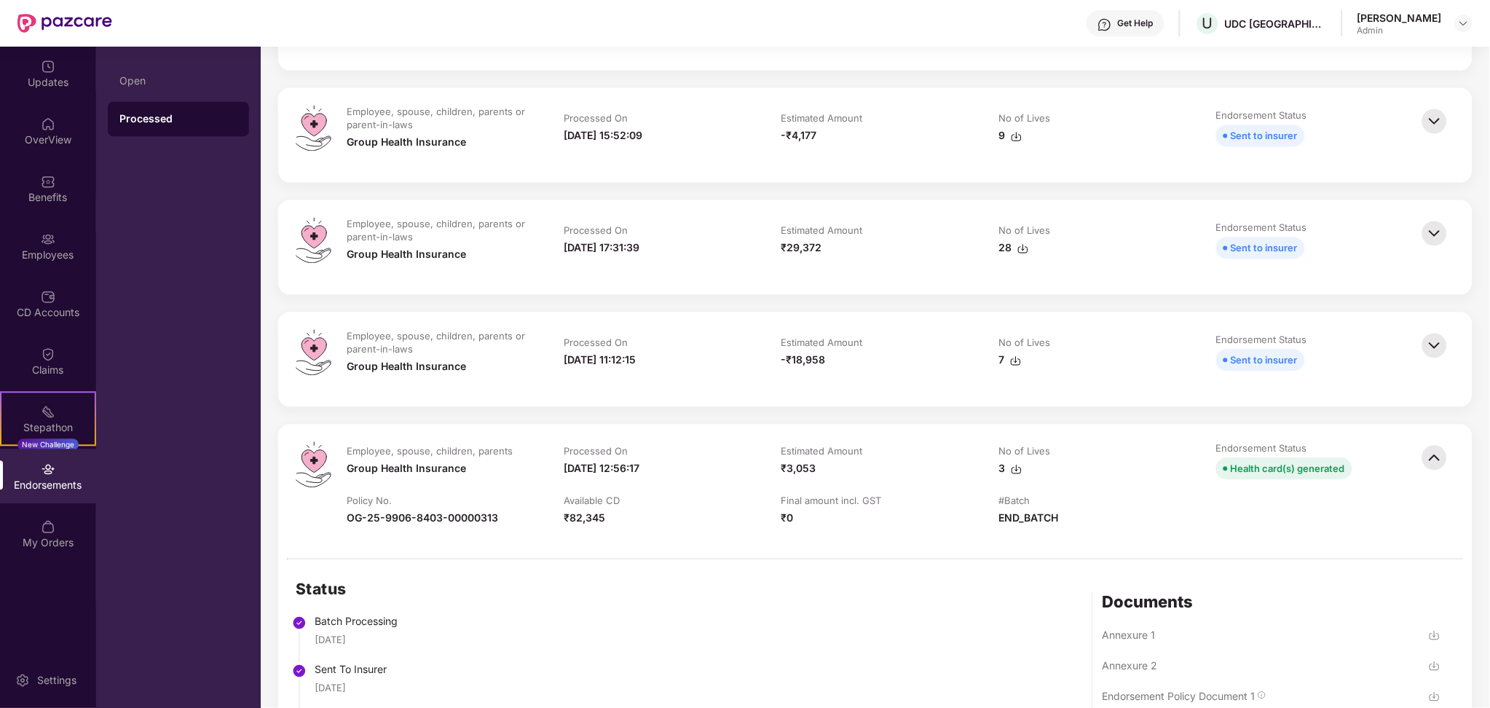
click at [812, 545] on div "Employee, spouse, children, parents Group Health Insurance Processed On 06-Aug-…" at bounding box center [875, 492] width 1195 height 134
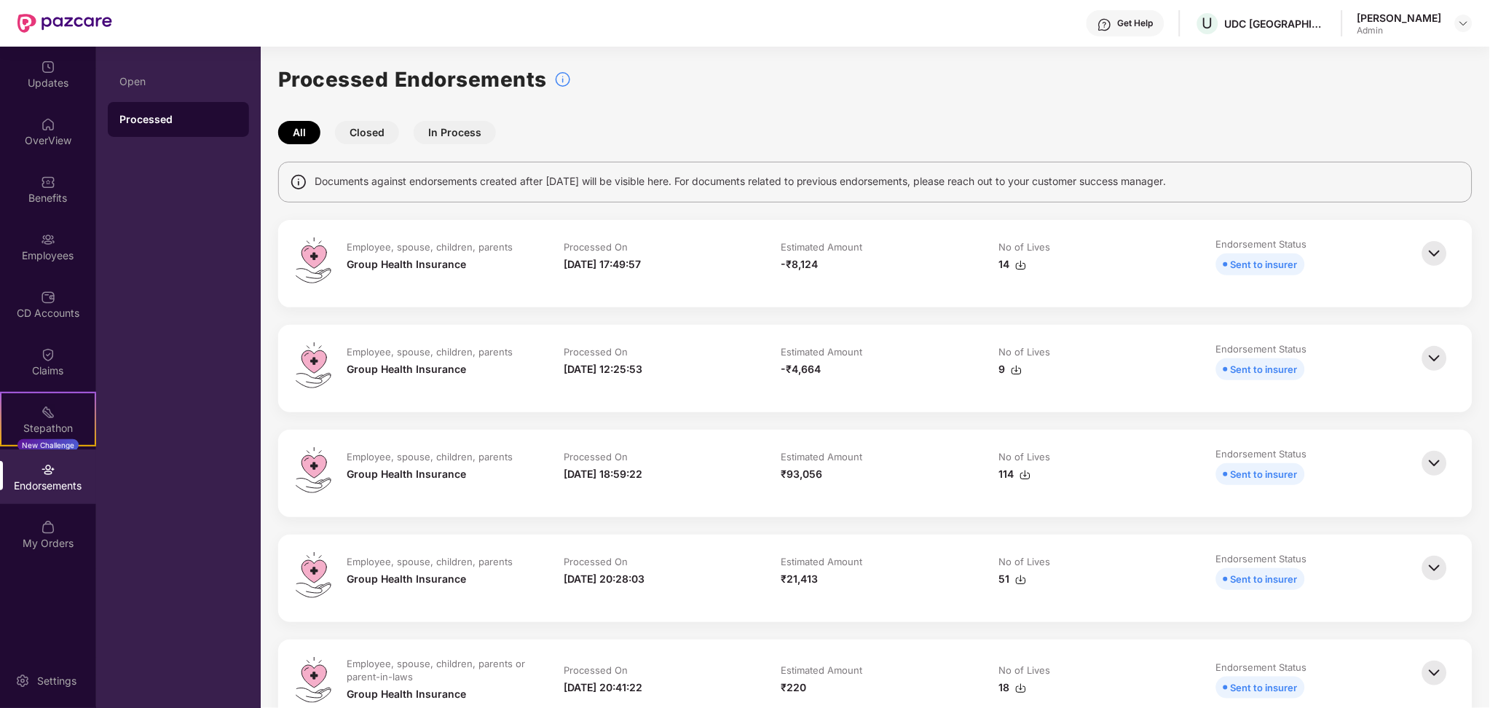
scroll to position [0, 0]
click at [1093, 130] on div "All Closed In Process" at bounding box center [875, 133] width 1195 height 23
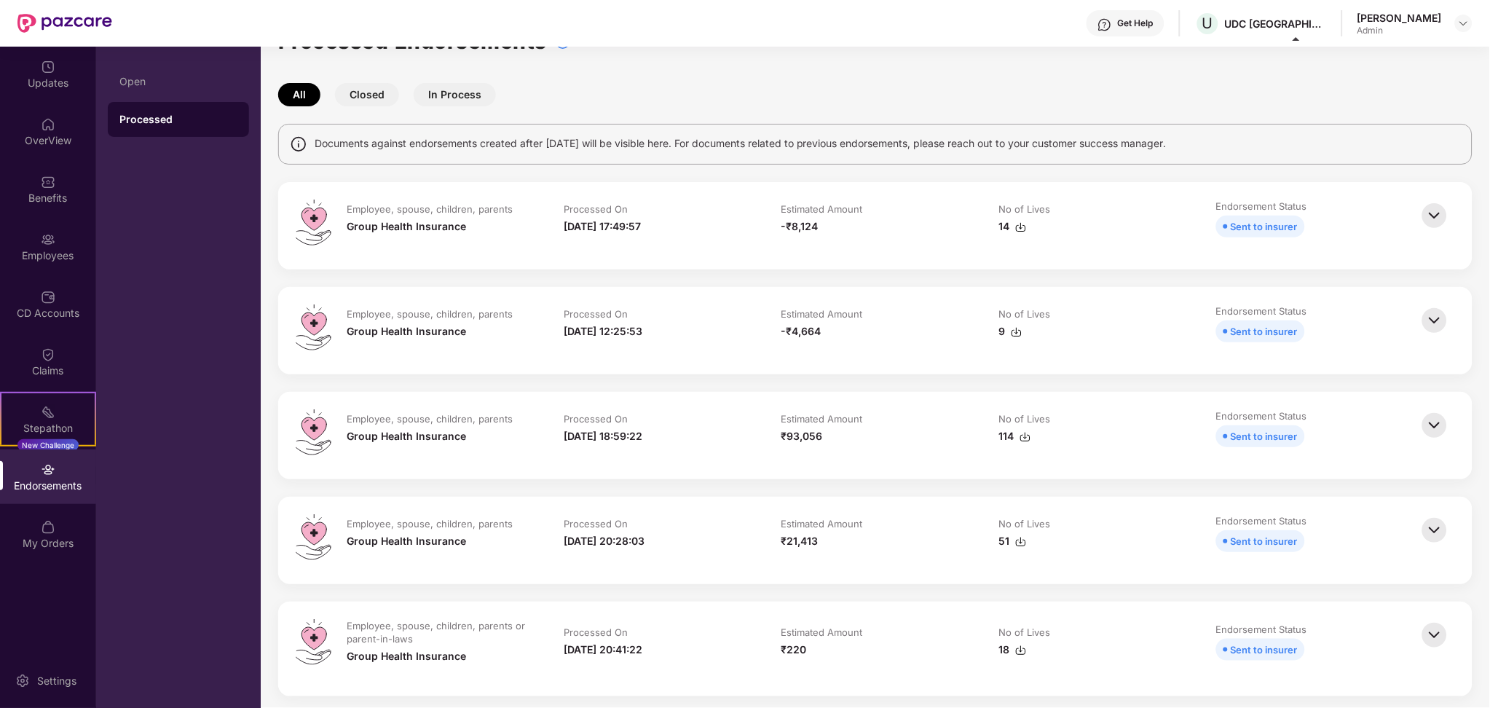
click at [1435, 203] on img at bounding box center [1435, 216] width 32 height 32
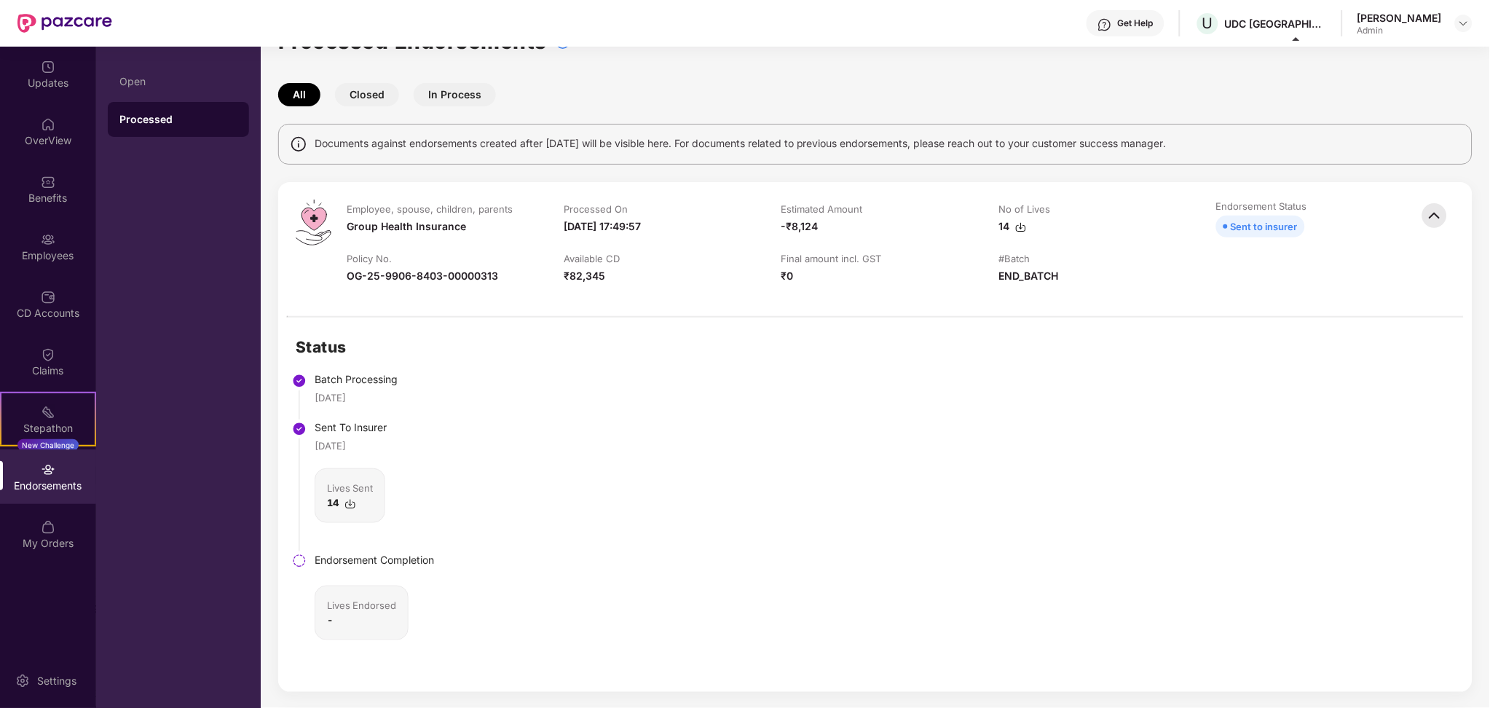
click at [720, 366] on div "Status Batch Processing 22 Sept 2025 Sent To Insurer 22 Sept 2025 Lives Sent 14…" at bounding box center [875, 505] width 1195 height 374
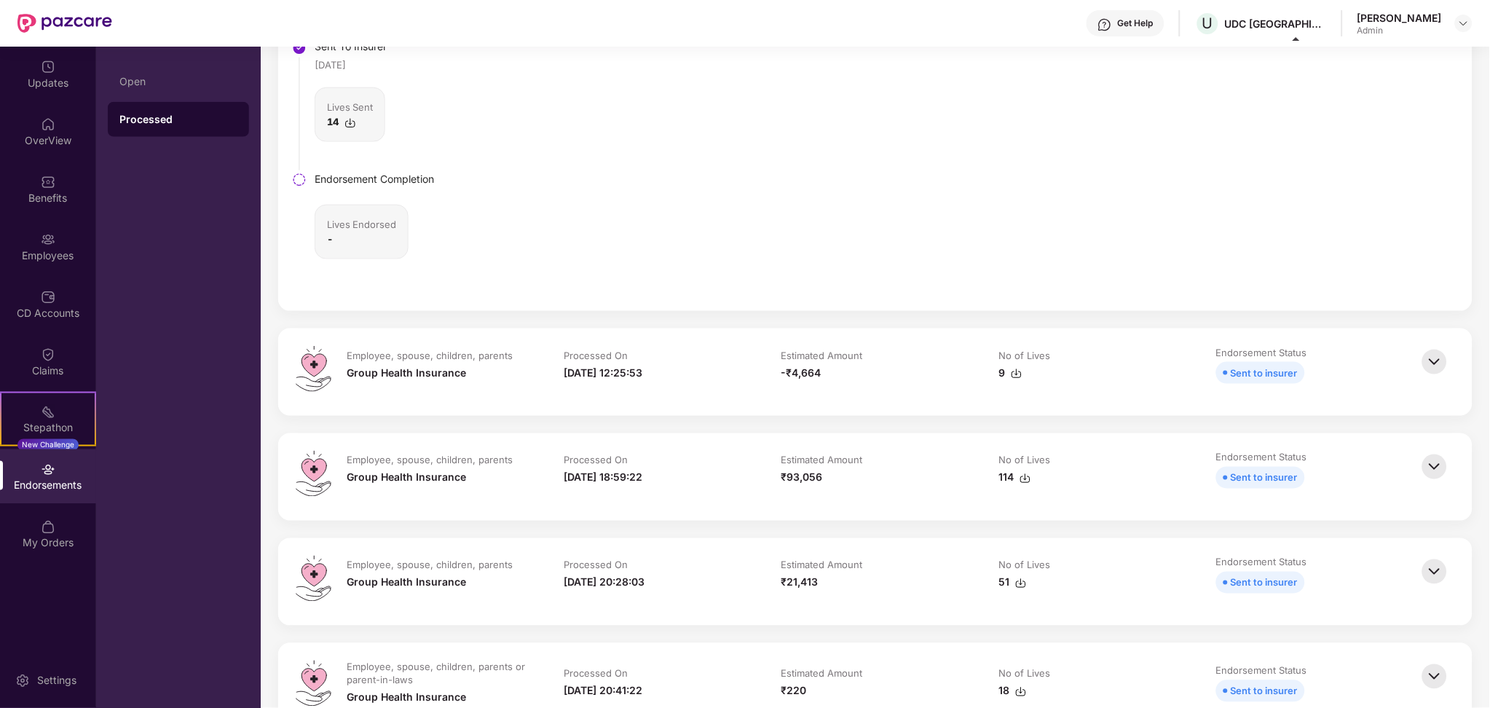
scroll to position [427, 0]
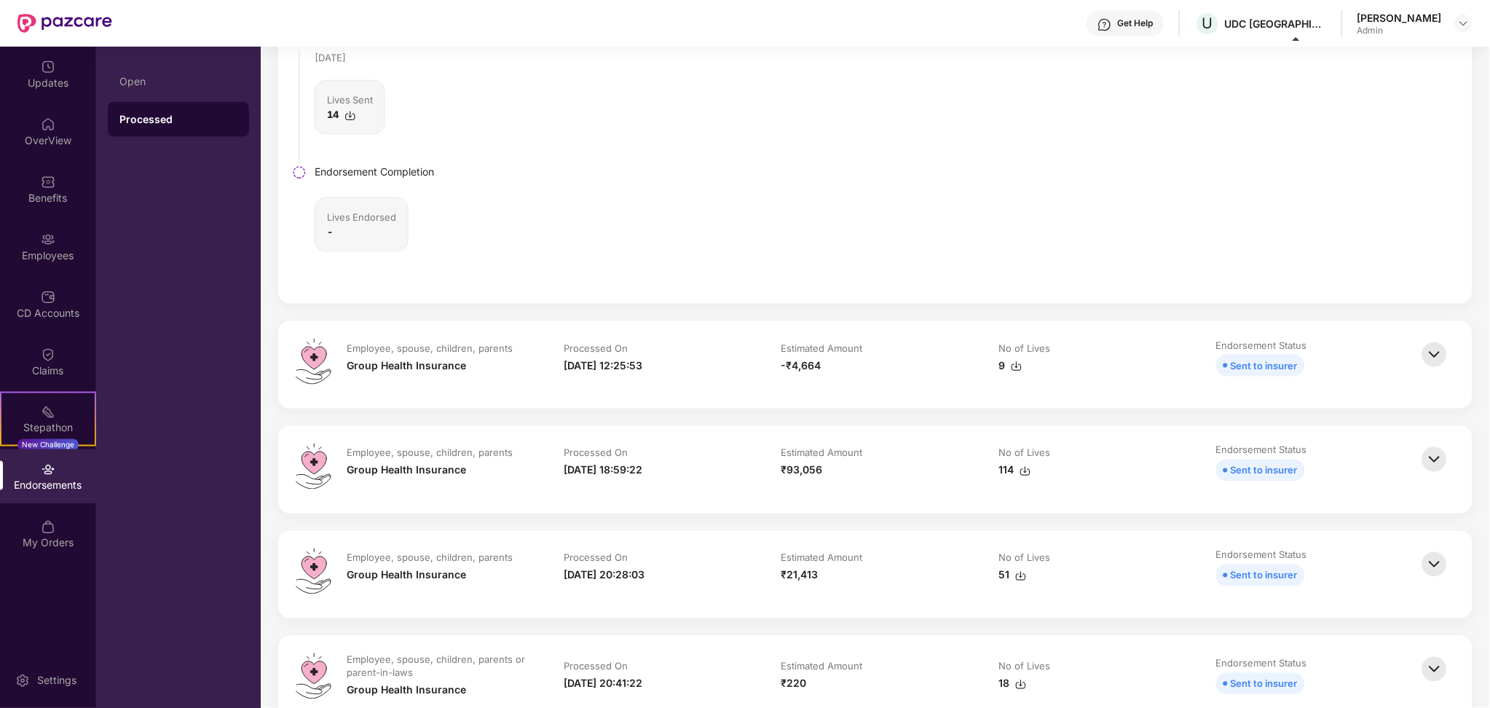
click at [58, 471] on div "Endorsements" at bounding box center [48, 476] width 96 height 55
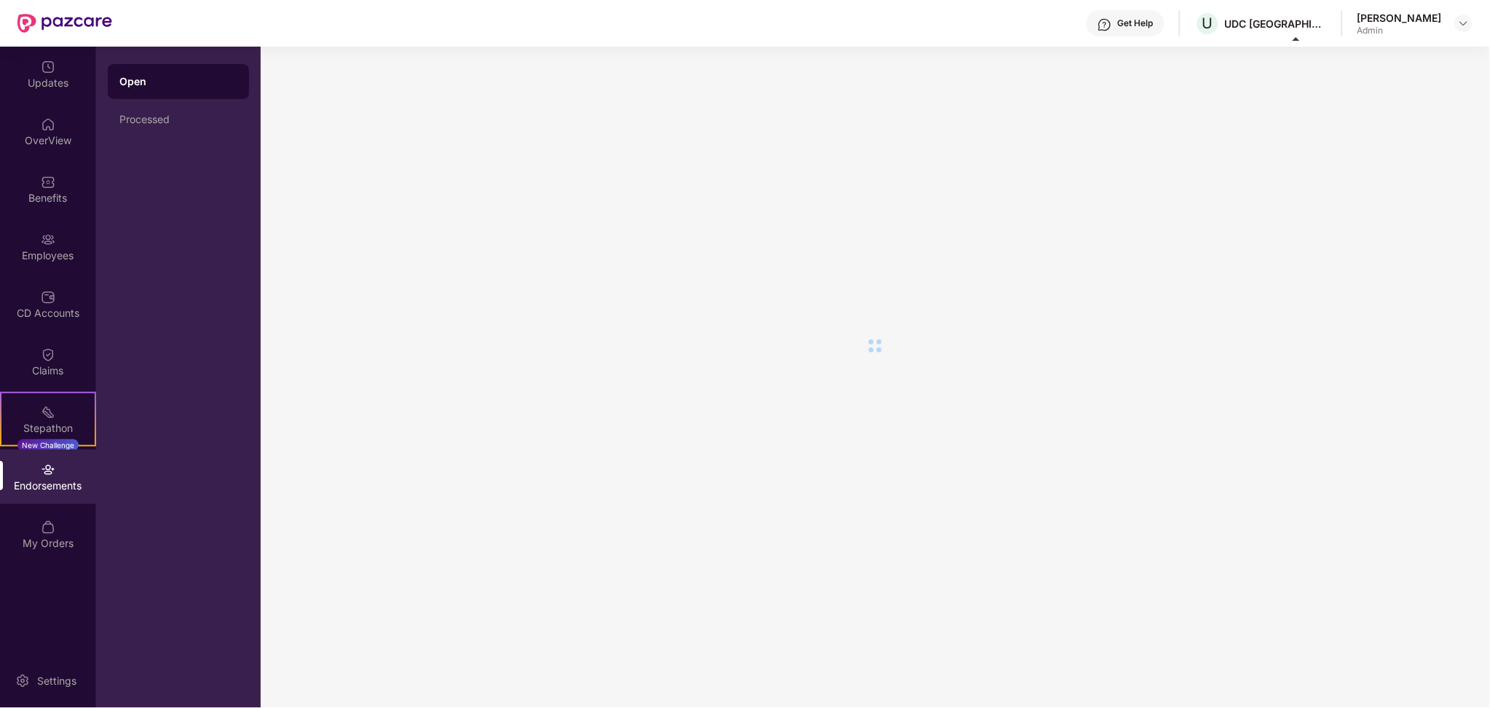
scroll to position [0, 0]
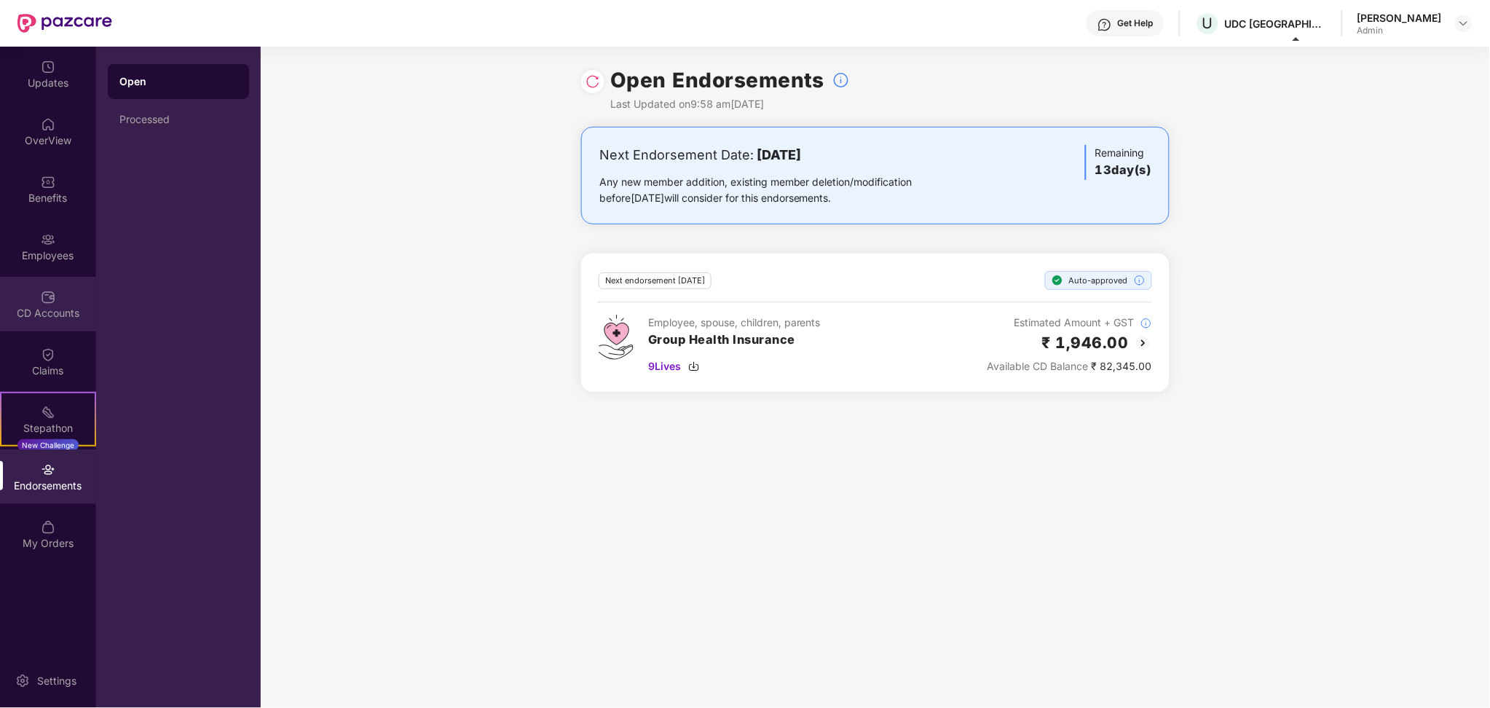
click at [45, 307] on div "CD Accounts" at bounding box center [48, 313] width 96 height 15
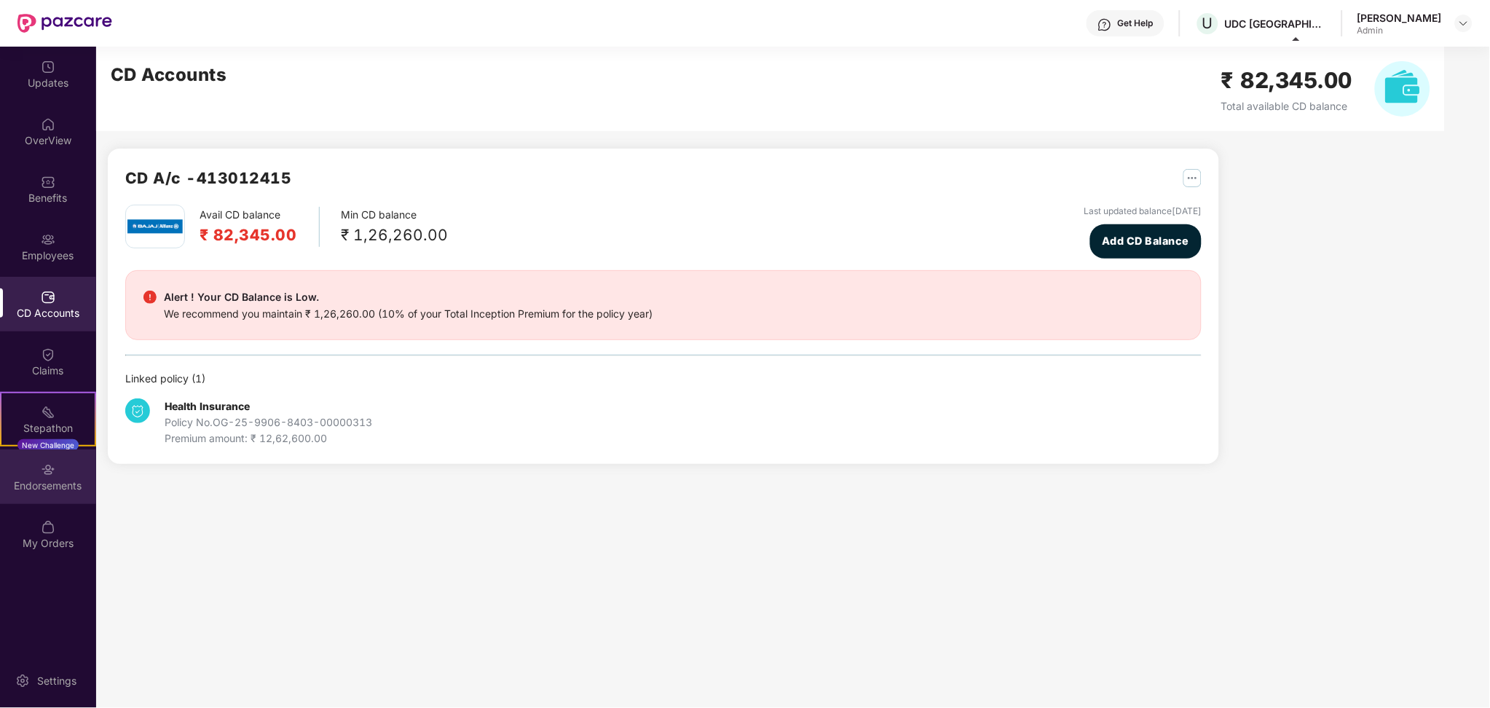
click at [27, 477] on div "Endorsements" at bounding box center [48, 476] width 96 height 55
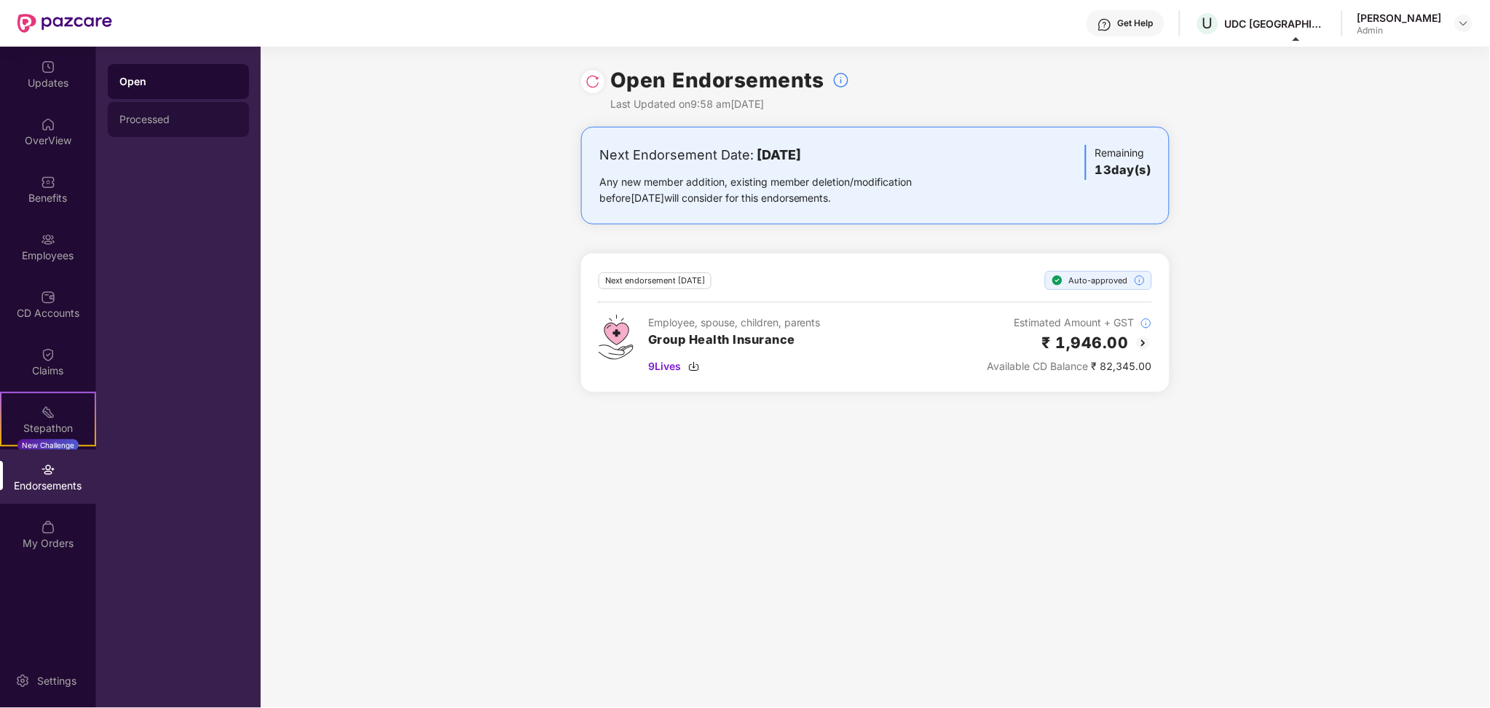
click at [203, 119] on div "Processed" at bounding box center [178, 120] width 118 height 12
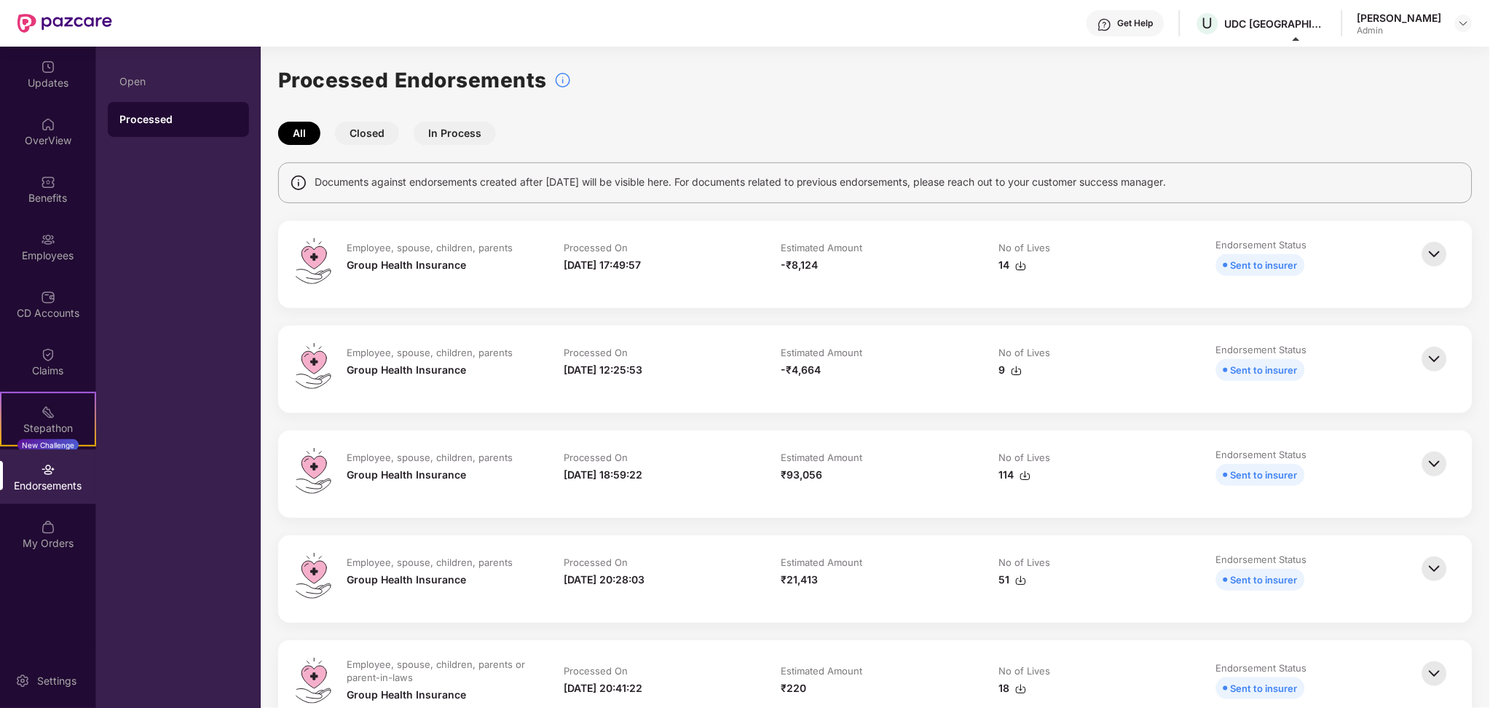
click at [1261, 235] on div "Employee, spouse, children, parents Group Health Insurance Processed On 22-Sep-…" at bounding box center [875, 264] width 1195 height 87
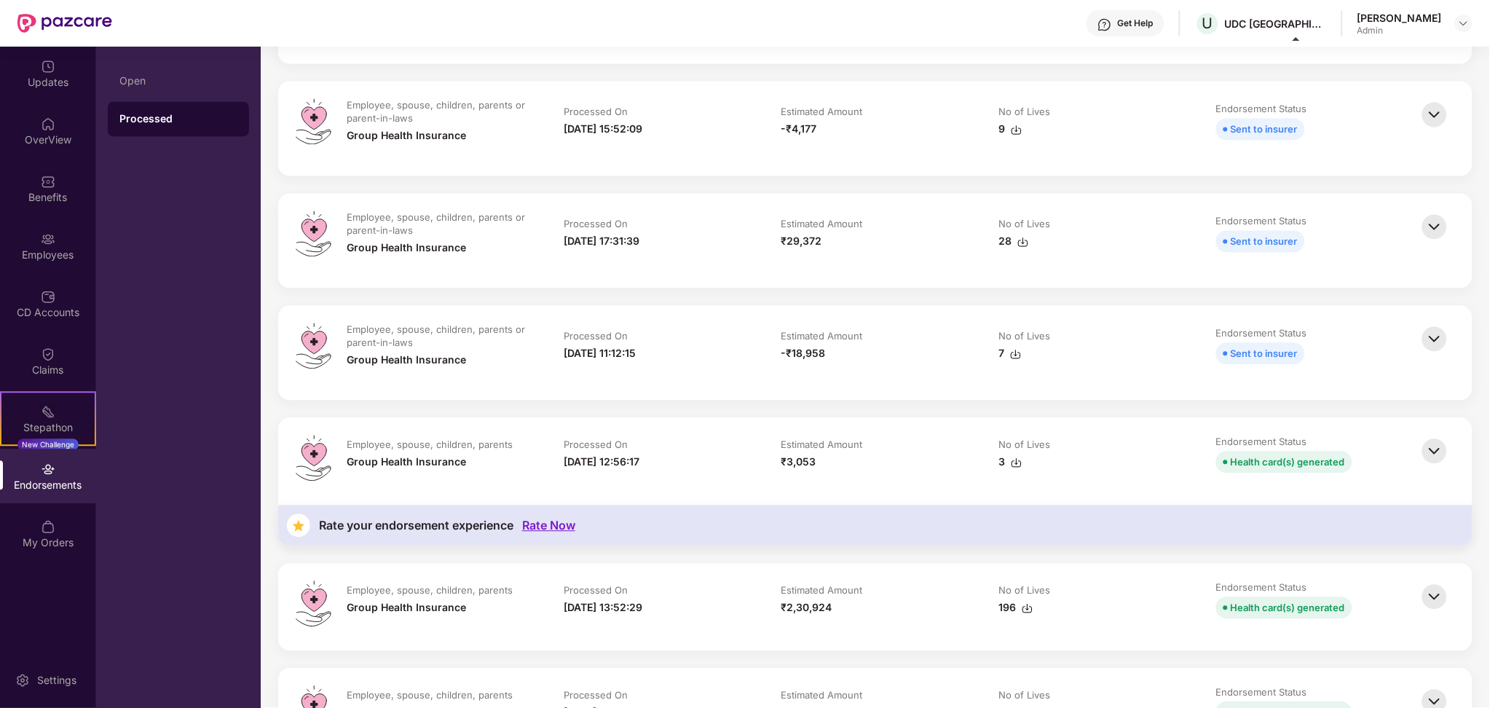
scroll to position [816, 0]
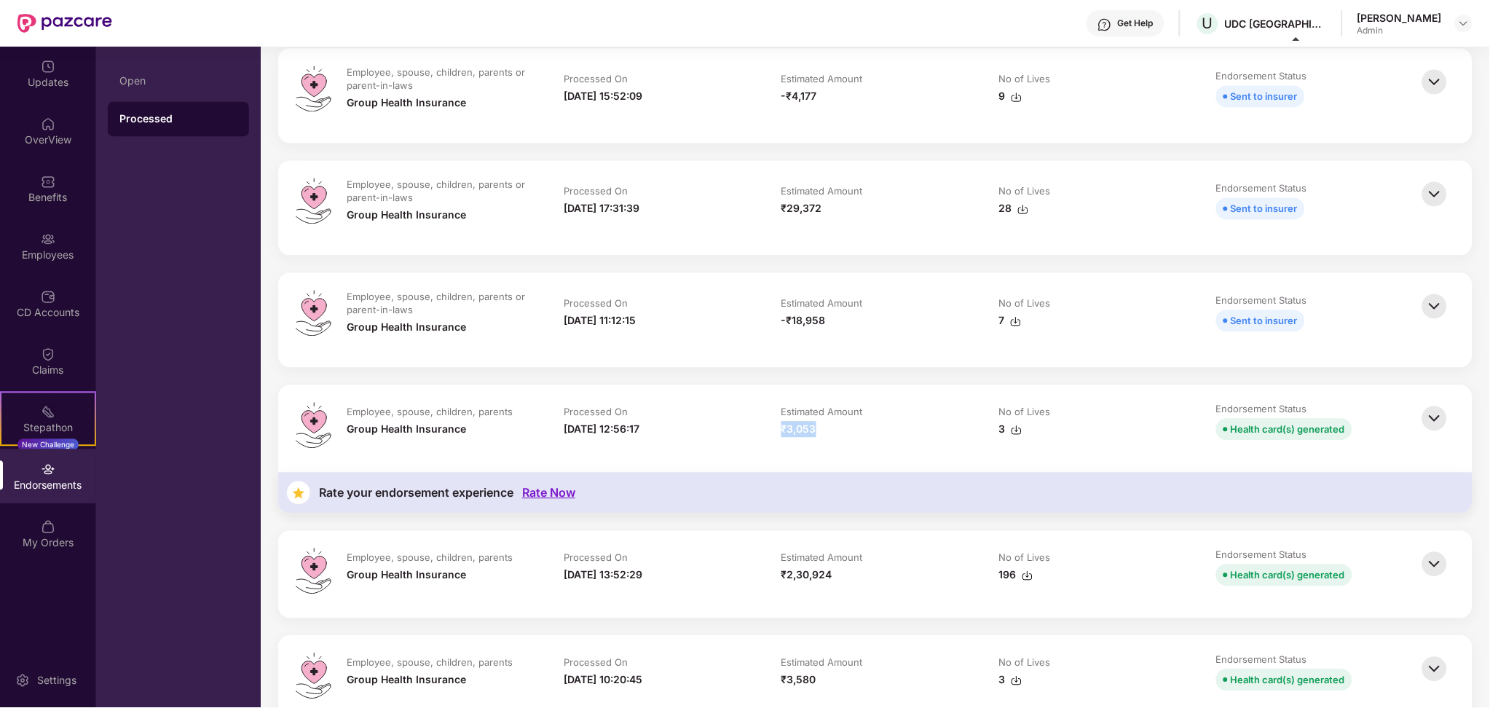
drag, startPoint x: 773, startPoint y: 432, endPoint x: 849, endPoint y: 433, distance: 76.5
click at [849, 433] on td "Estimated Amount ₹3,053" at bounding box center [875, 429] width 217 height 52
click at [1442, 420] on img at bounding box center [1435, 419] width 32 height 32
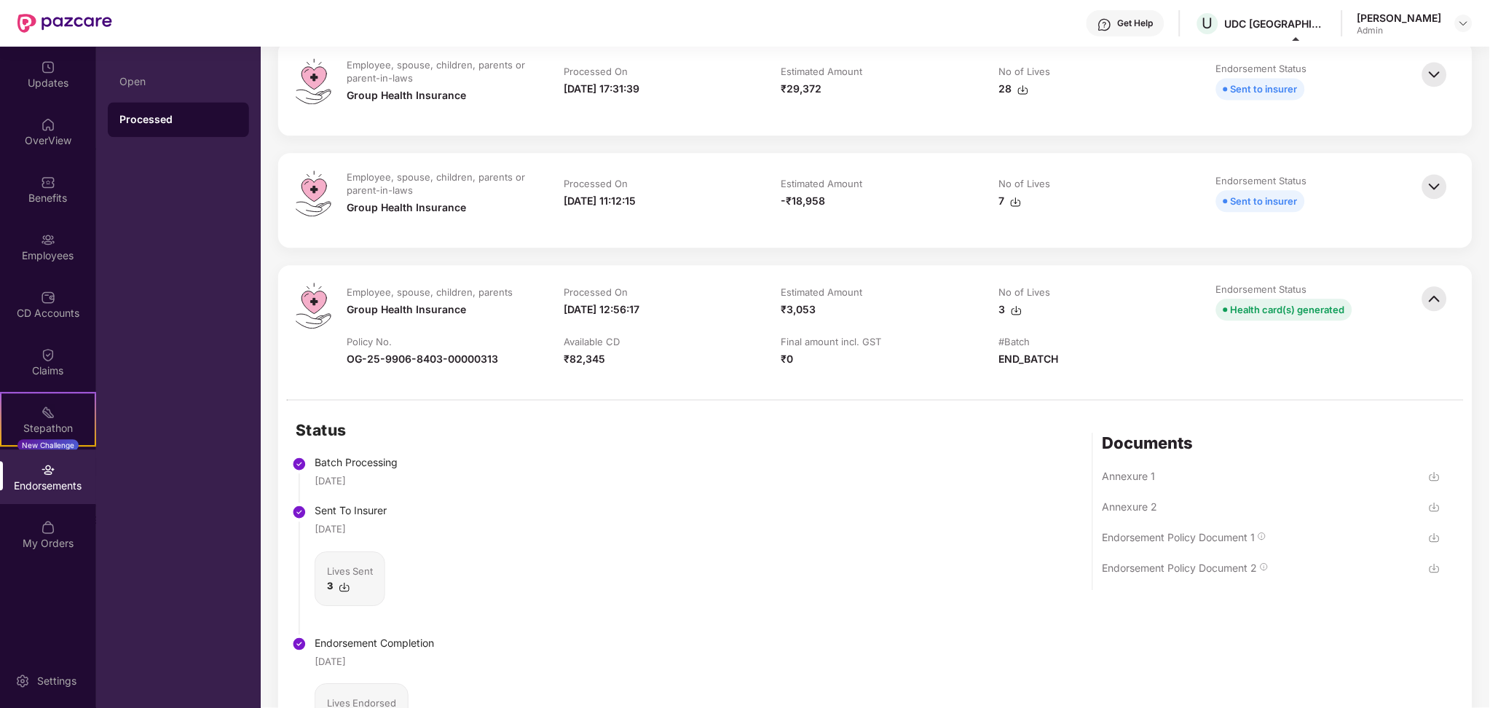
scroll to position [971, 0]
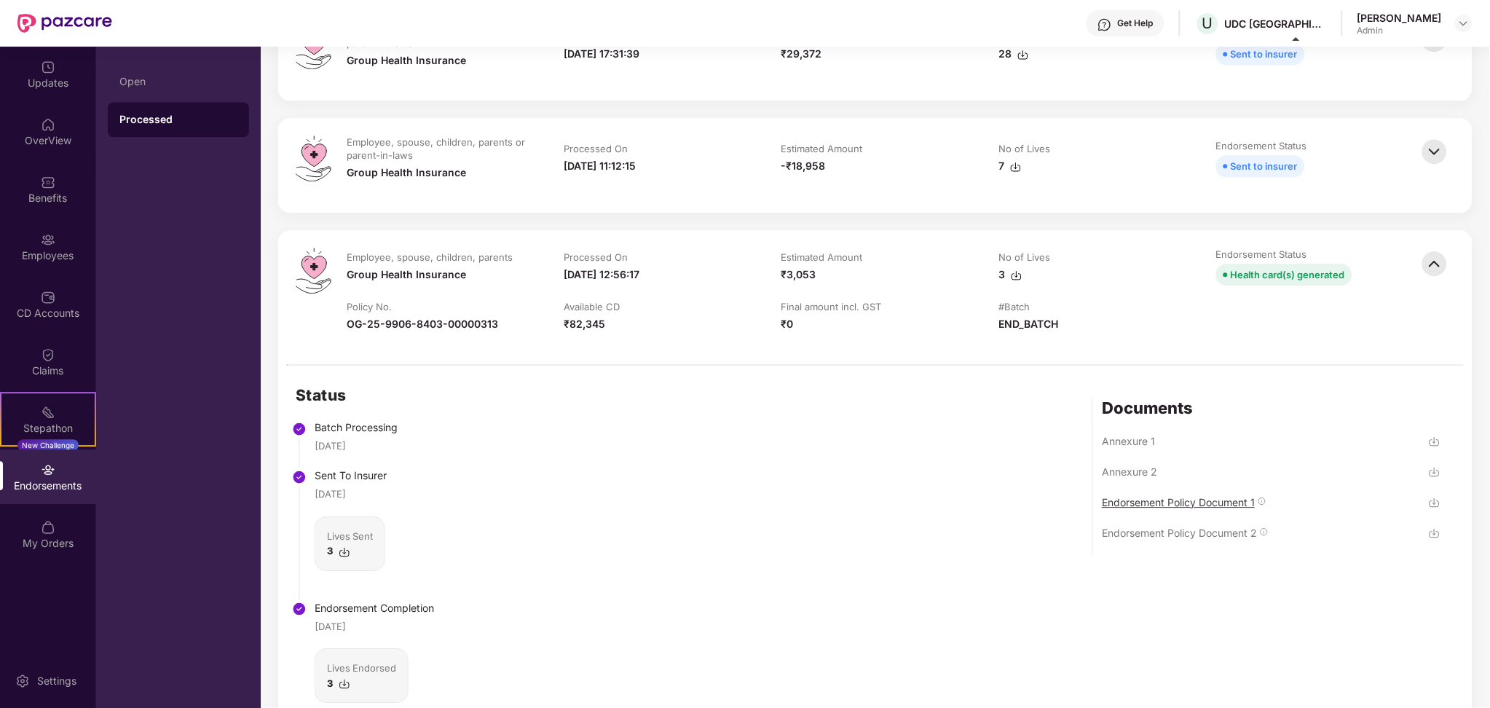
click at [1203, 497] on div "Endorsement Policy Document 1" at bounding box center [1178, 502] width 153 height 14
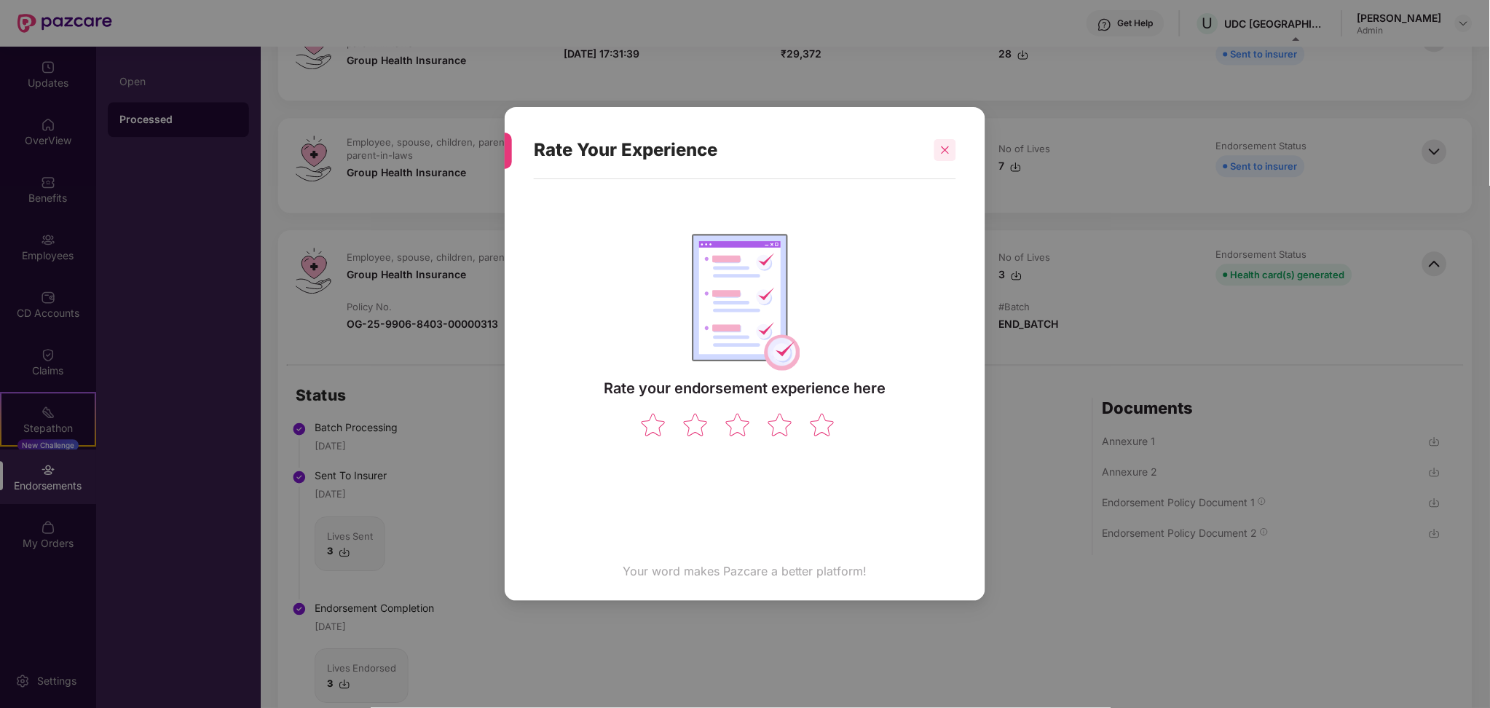
click at [938, 152] on div at bounding box center [946, 150] width 22 height 22
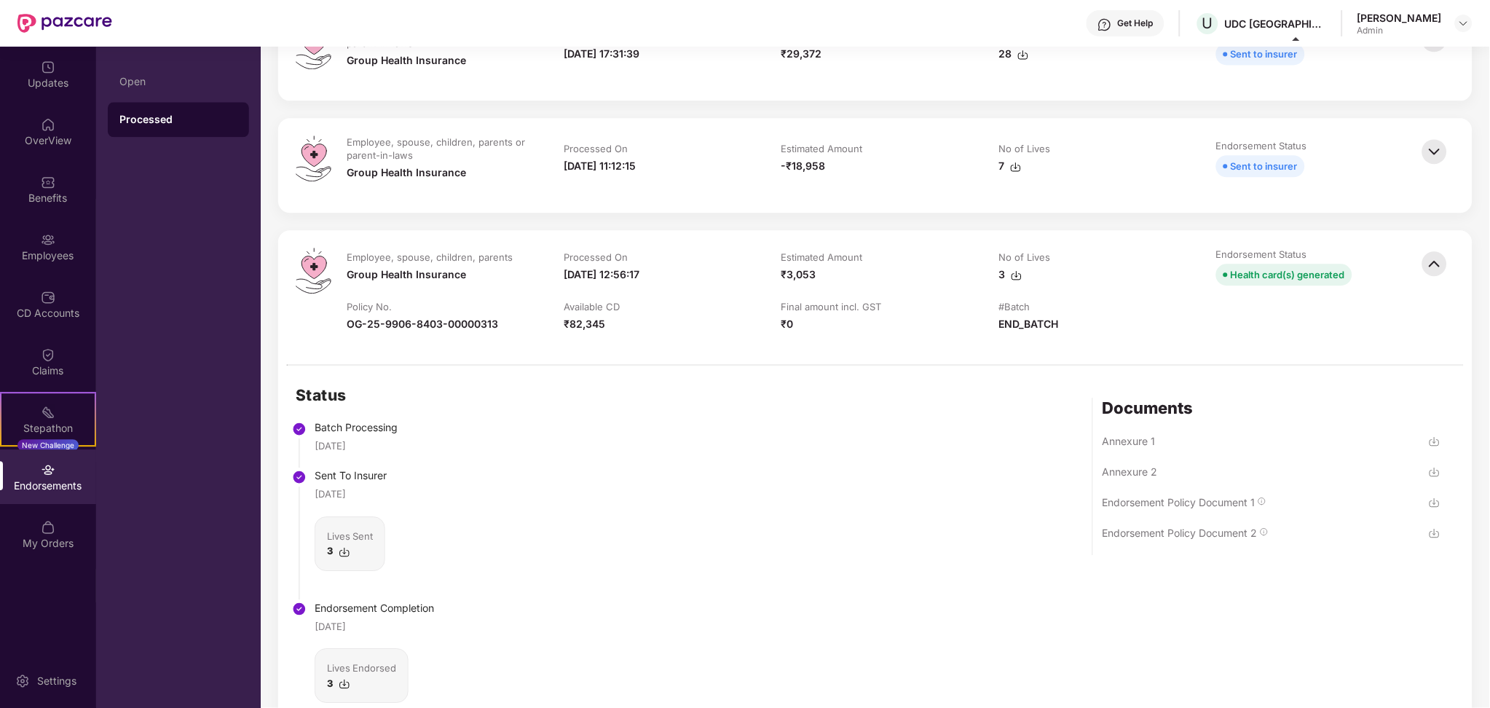
drag, startPoint x: 1488, startPoint y: 225, endPoint x: 1483, endPoint y: 246, distance: 21.6
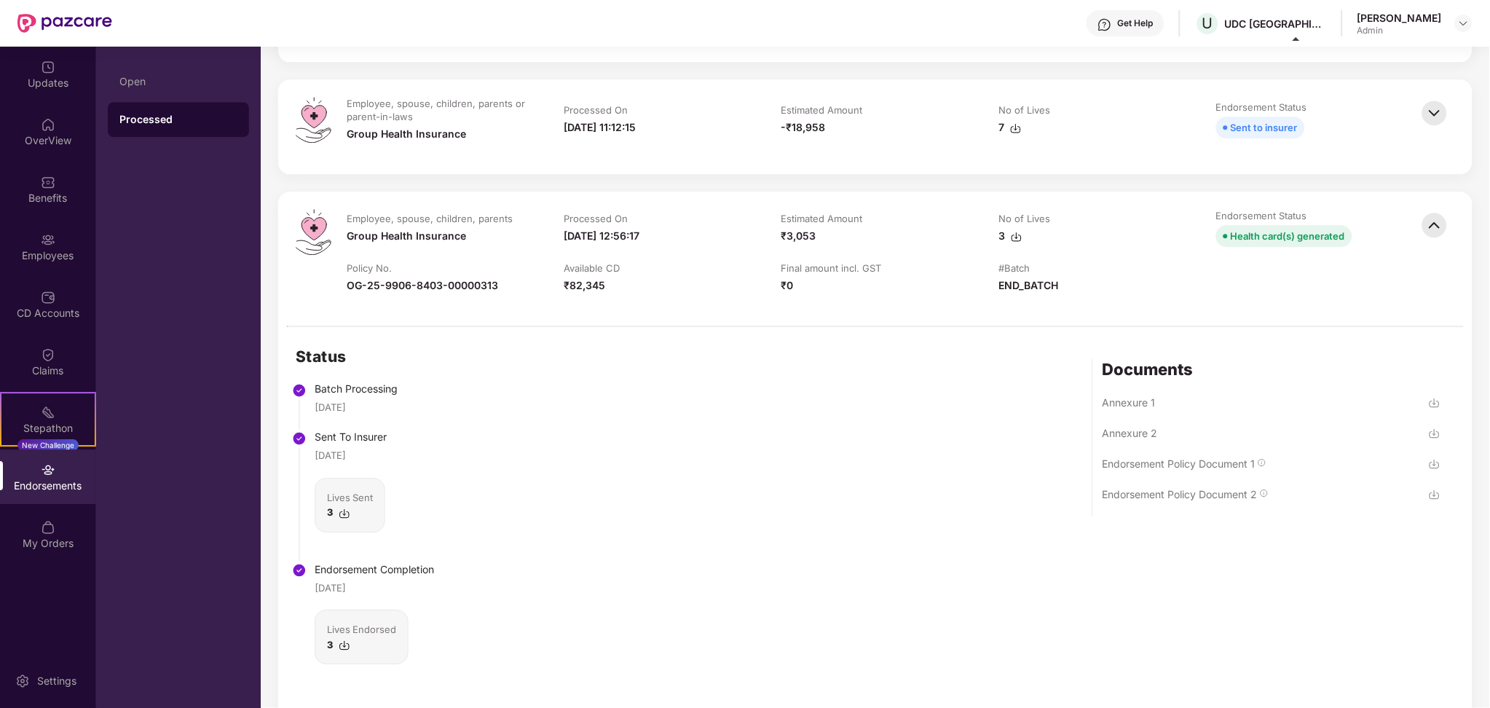
scroll to position [1088, 0]
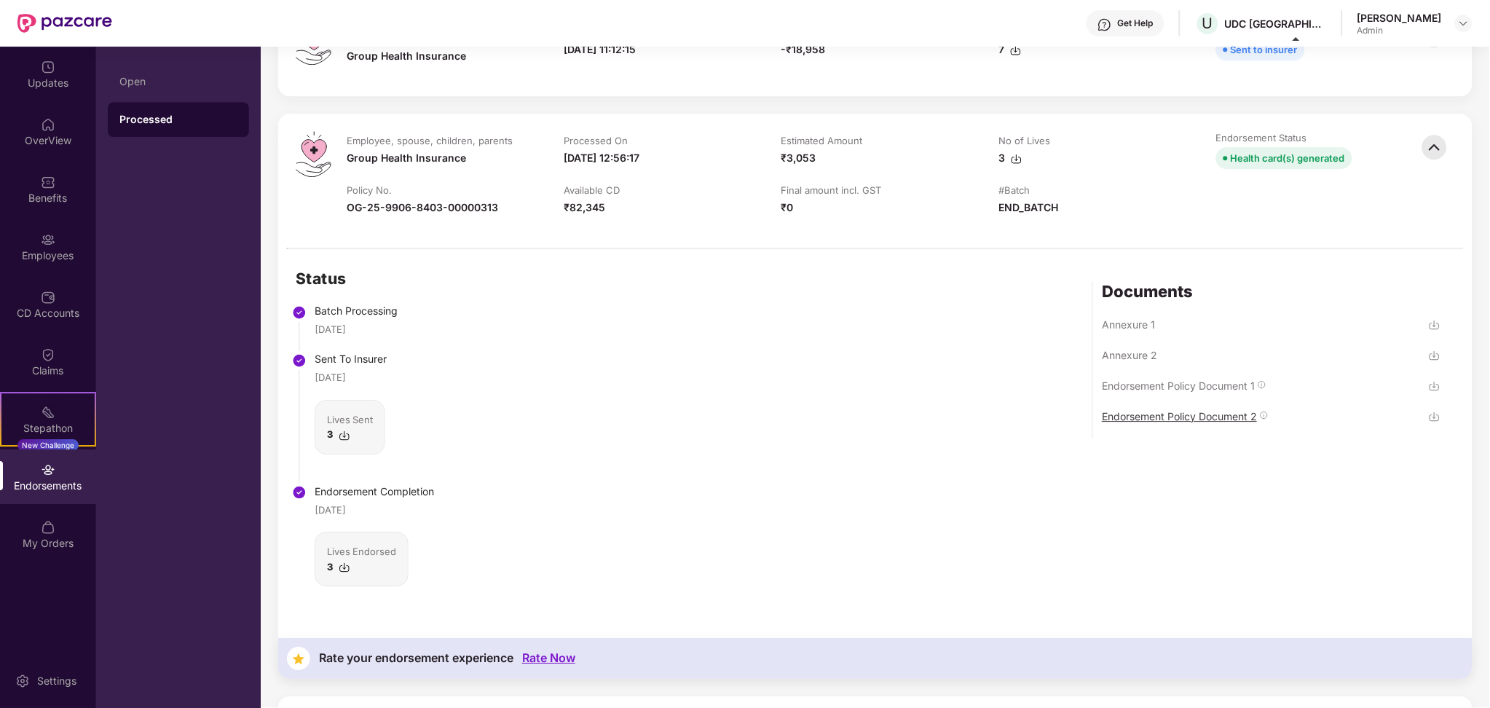
click at [1212, 412] on div "Endorsement Policy Document 2" at bounding box center [1179, 416] width 155 height 14
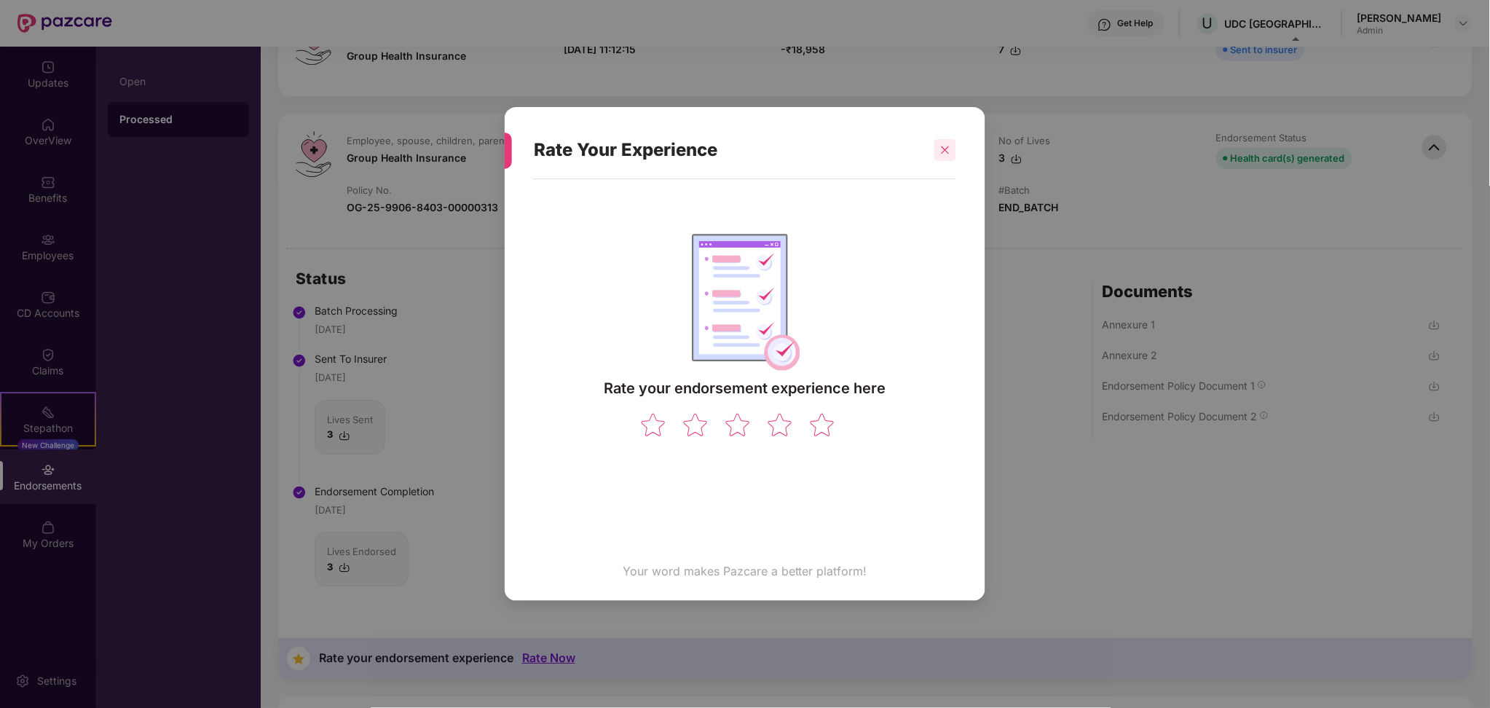
click at [956, 149] on div at bounding box center [946, 150] width 22 height 22
